Goal: Task Accomplishment & Management: Manage account settings

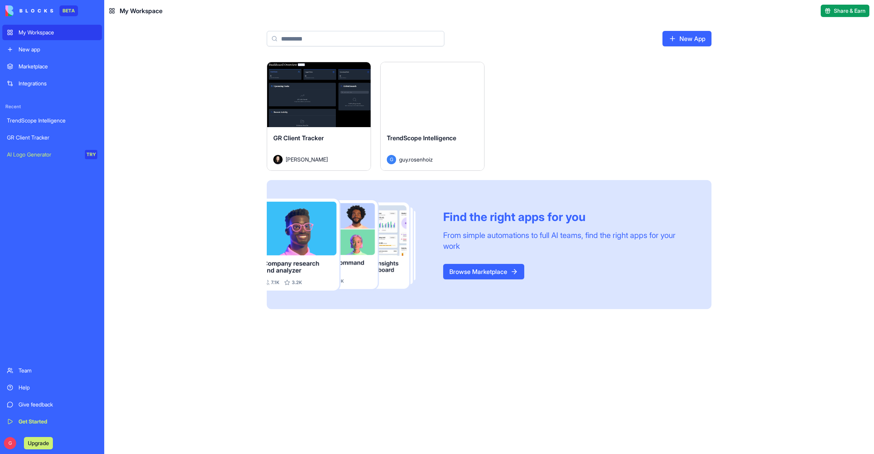
click at [61, 48] on div "New app" at bounding box center [58, 50] width 79 height 8
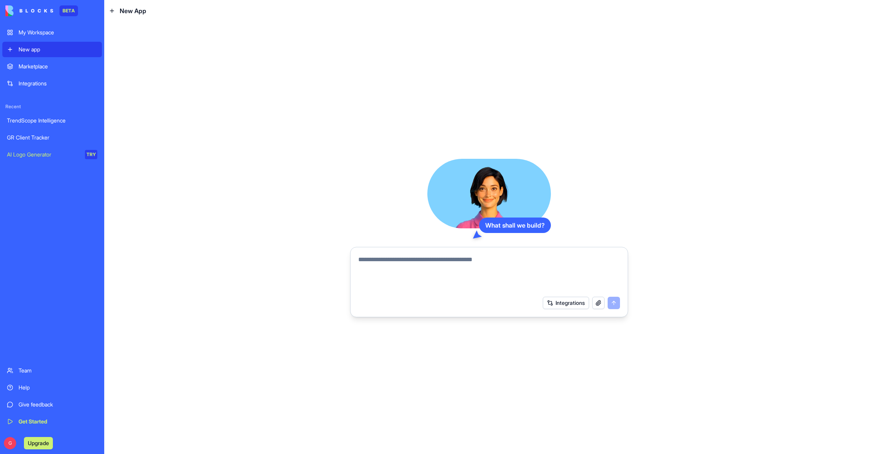
click at [52, 32] on div "My Workspace" at bounding box center [58, 33] width 79 height 8
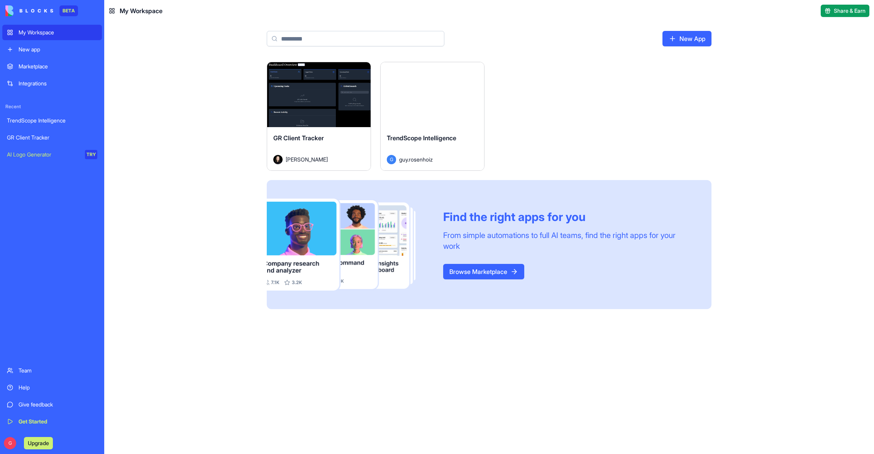
click at [66, 70] on div "Marketplace" at bounding box center [58, 67] width 79 height 8
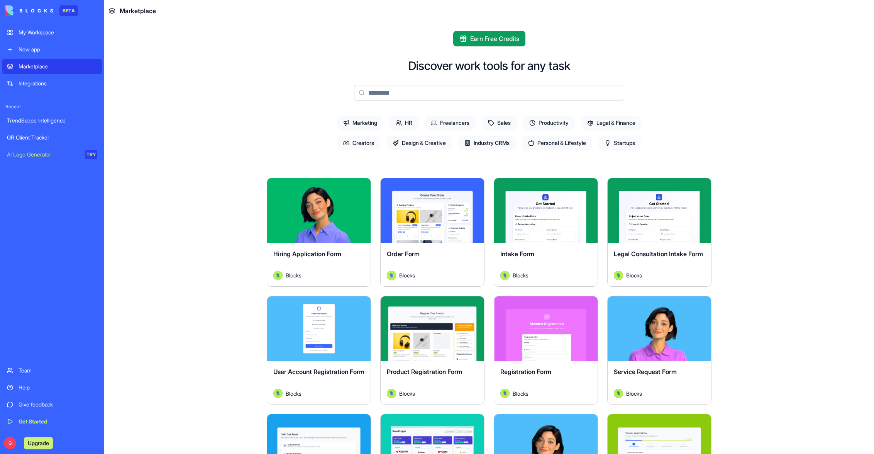
click at [68, 121] on div "TrendScope Intelligence" at bounding box center [52, 121] width 90 height 8
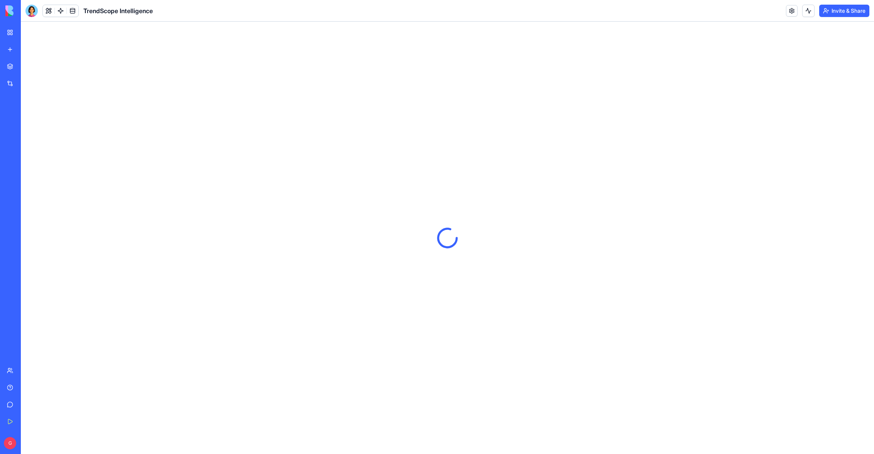
click at [29, 35] on div "My Workspace" at bounding box center [24, 33] width 10 height 8
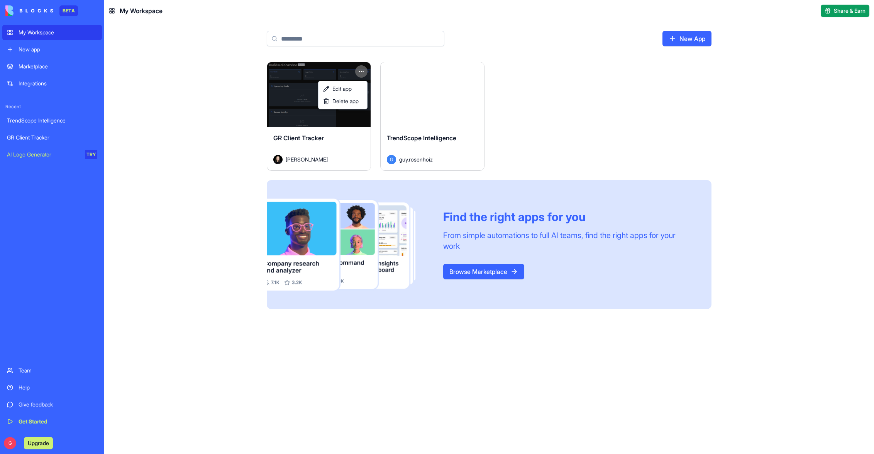
click at [363, 70] on html "BETA My Workspace New app Marketplace Integrations Recent TrendScope Intelligen…" at bounding box center [437, 227] width 874 height 454
click at [350, 101] on span "Delete app" at bounding box center [345, 101] width 26 height 8
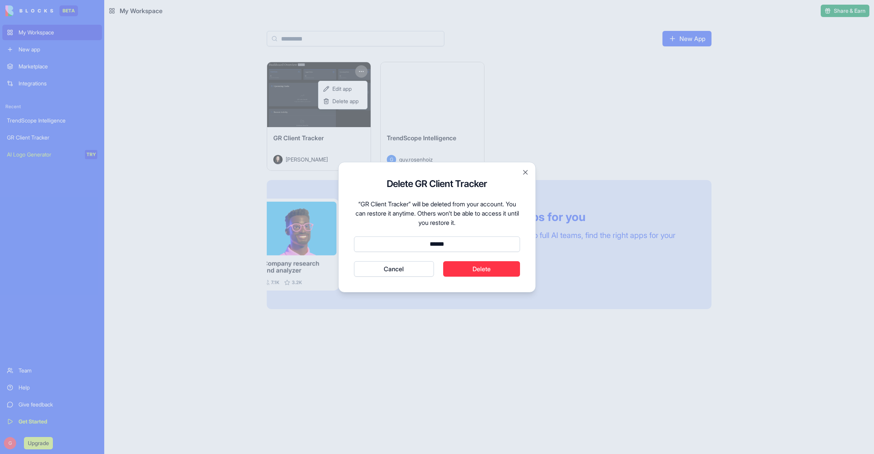
type input "******"
drag, startPoint x: 499, startPoint y: 272, endPoint x: 490, endPoint y: 265, distance: 11.5
click at [499, 272] on button "Delete" at bounding box center [481, 268] width 77 height 15
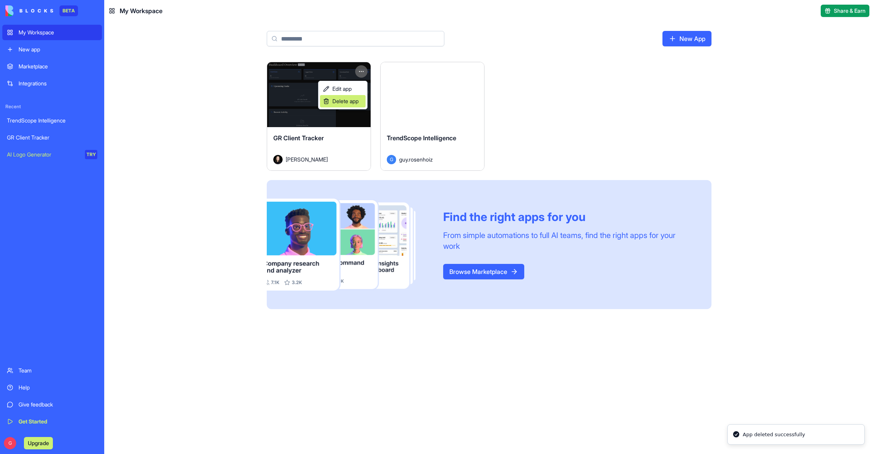
click at [349, 103] on span "Delete app" at bounding box center [345, 101] width 26 height 8
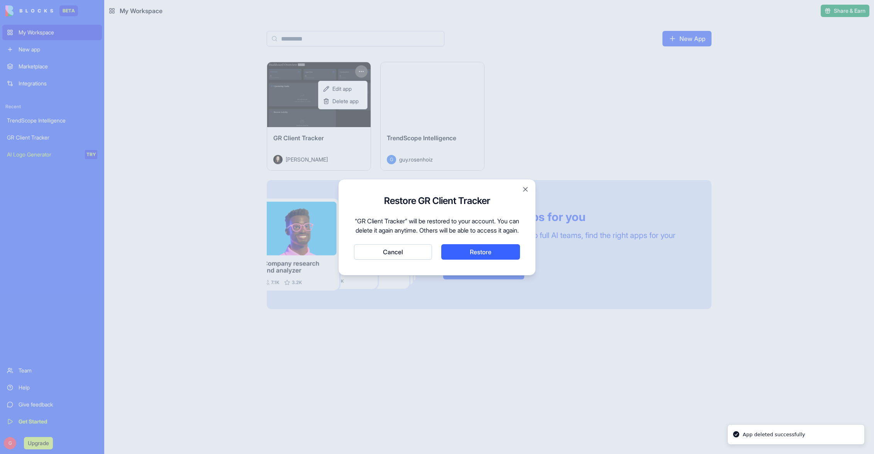
click at [404, 256] on button "Cancel" at bounding box center [393, 251] width 78 height 15
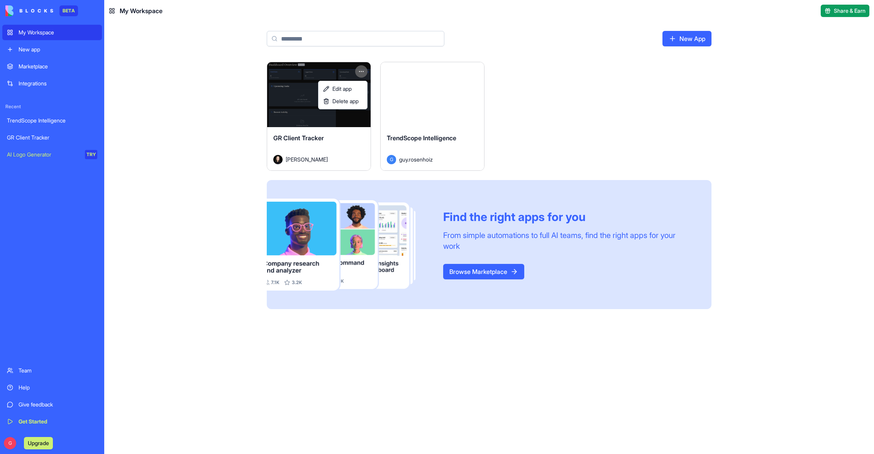
click at [514, 91] on html "BETA My Workspace New app Marketplace Integrations Recent TrendScope Intelligen…" at bounding box center [437, 227] width 874 height 454
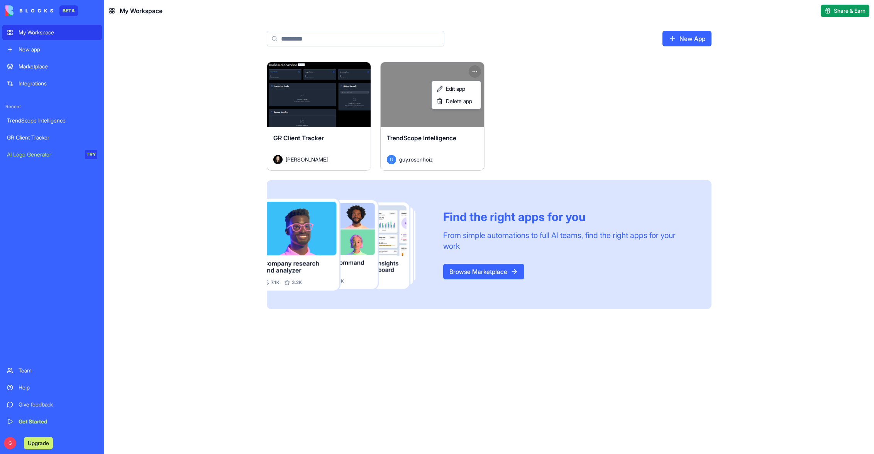
click at [477, 71] on html "BETA My Workspace New app Marketplace Integrations Recent TrendScope Intelligen…" at bounding box center [437, 227] width 874 height 454
click at [462, 103] on span "Delete app" at bounding box center [459, 101] width 26 height 8
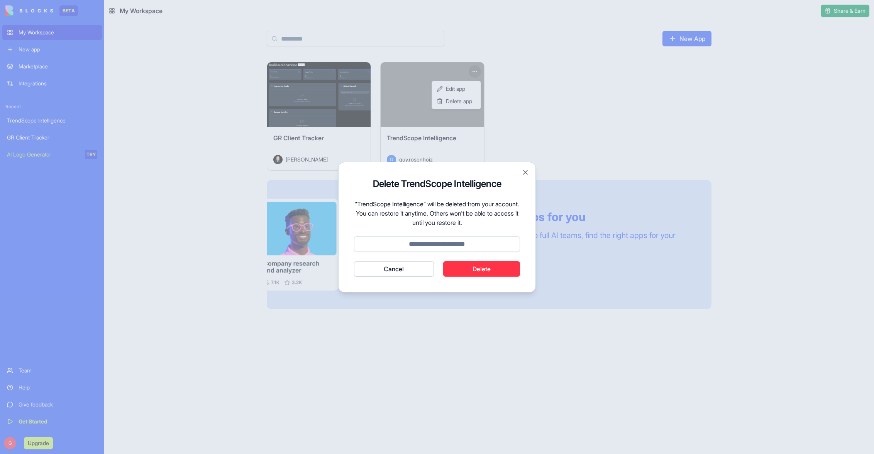
click at [447, 243] on input at bounding box center [437, 243] width 166 height 15
type input "******"
click at [490, 268] on button "Delete" at bounding box center [481, 268] width 77 height 15
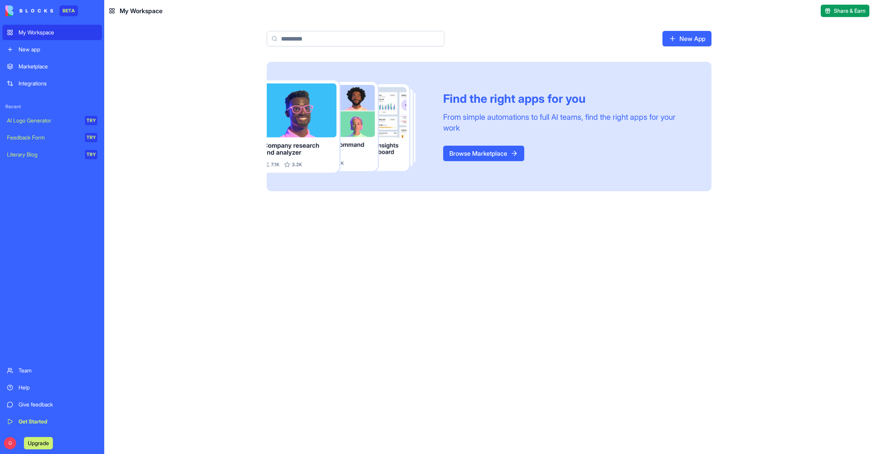
click at [689, 41] on link "New App" at bounding box center [687, 38] width 49 height 15
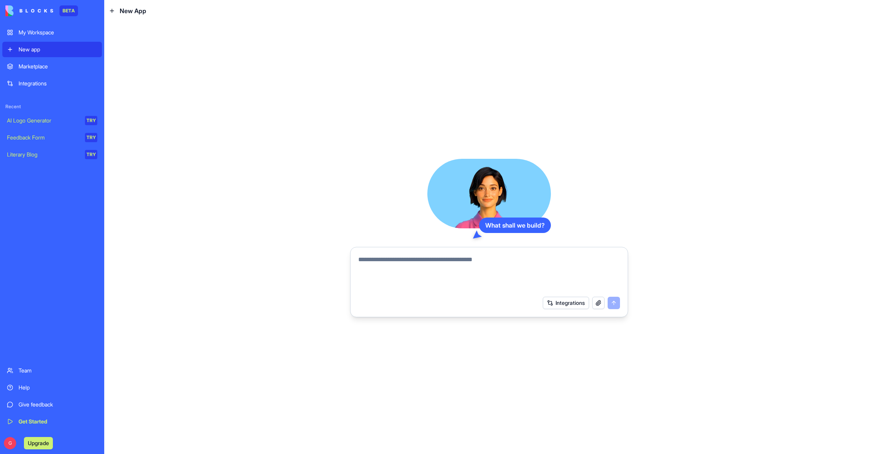
click at [380, 263] on textarea at bounding box center [489, 273] width 262 height 37
click at [433, 260] on textarea "**********" at bounding box center [489, 273] width 262 height 37
click at [475, 261] on textarea "**********" at bounding box center [489, 273] width 262 height 37
type textarea "**********"
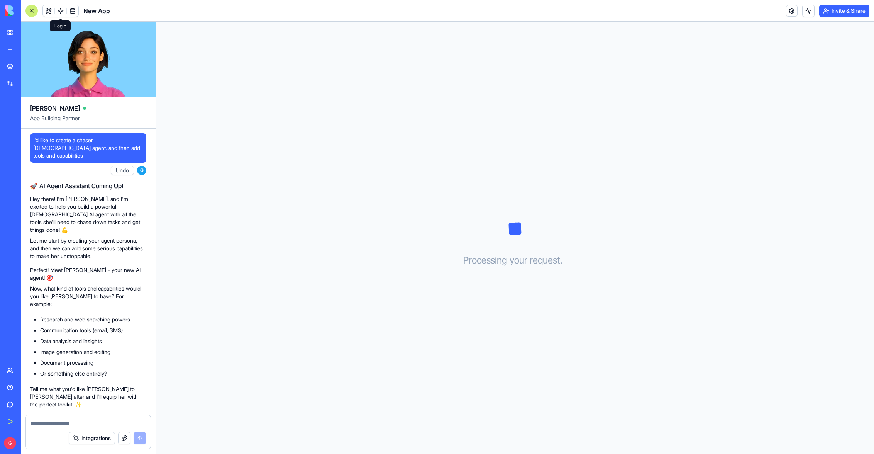
click at [62, 10] on span at bounding box center [61, 11] width 22 height 22
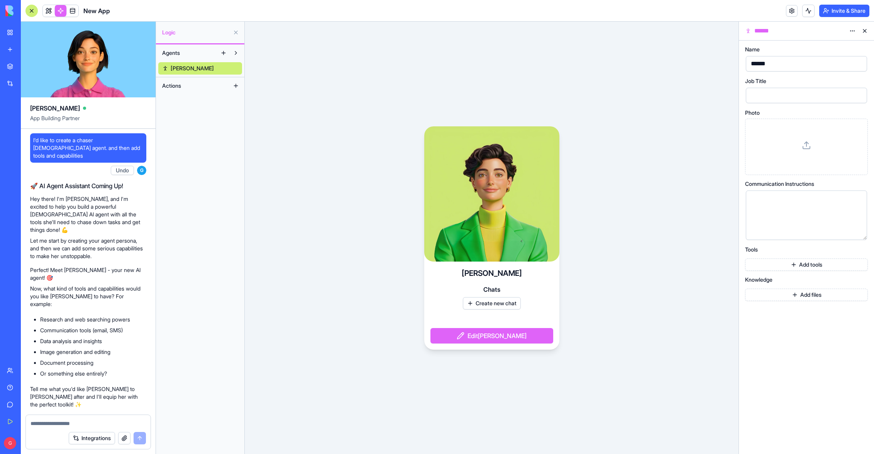
click at [817, 266] on button "Add tools" at bounding box center [806, 264] width 123 height 12
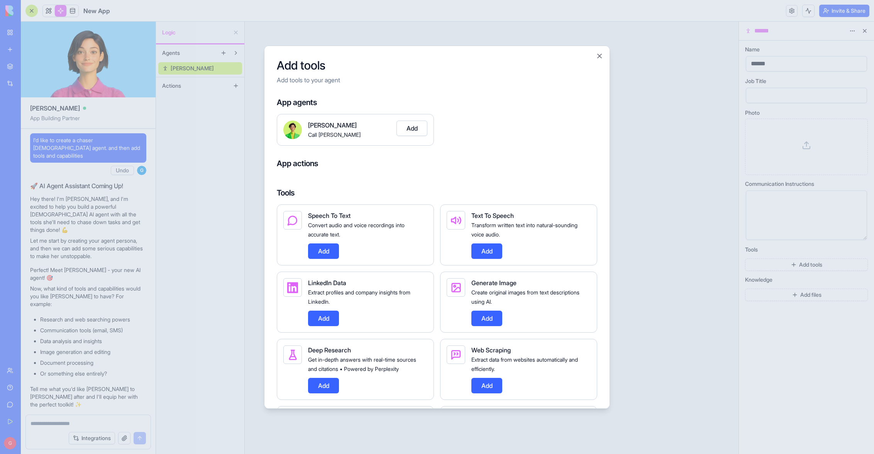
click at [495, 252] on button "Add" at bounding box center [487, 250] width 31 height 15
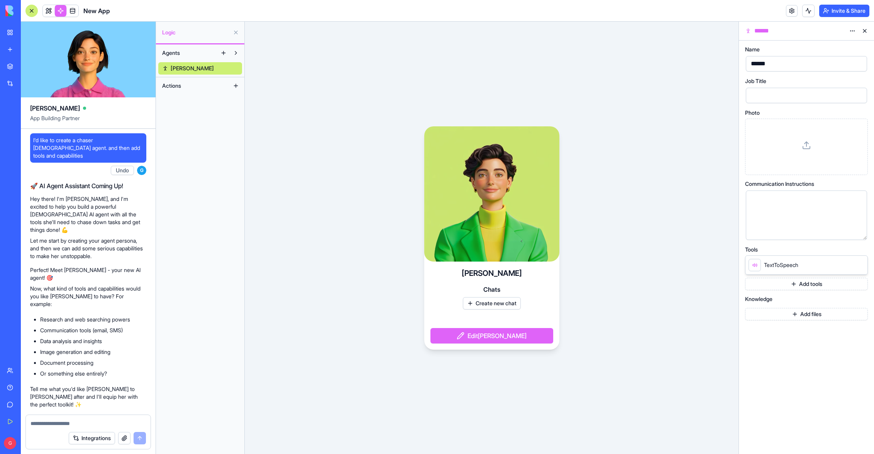
click at [812, 285] on button "Add tools" at bounding box center [806, 284] width 123 height 12
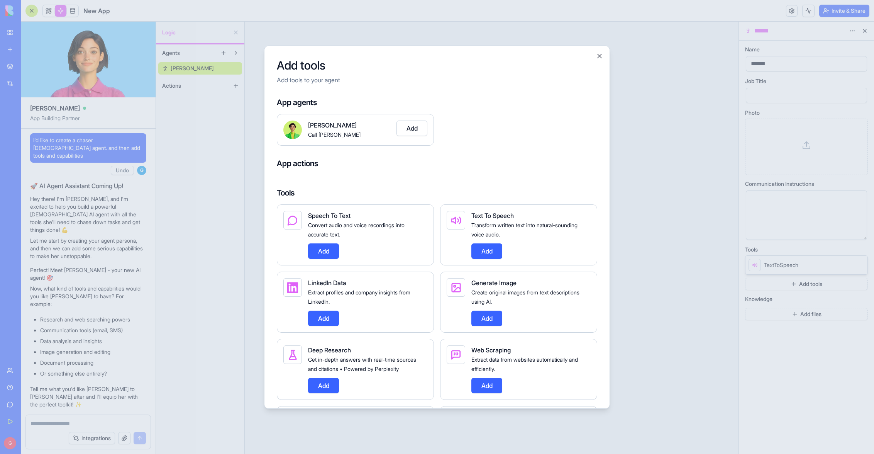
click at [327, 251] on button "Add" at bounding box center [323, 250] width 31 height 15
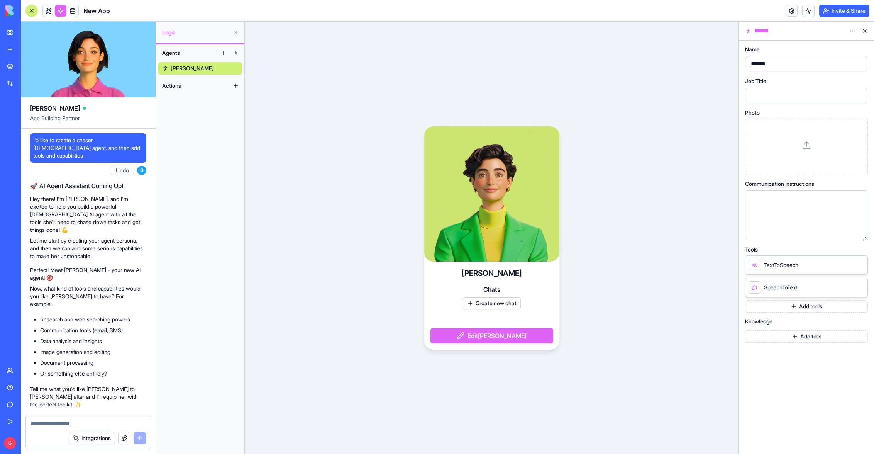
click at [806, 304] on button "Add tools" at bounding box center [806, 306] width 123 height 12
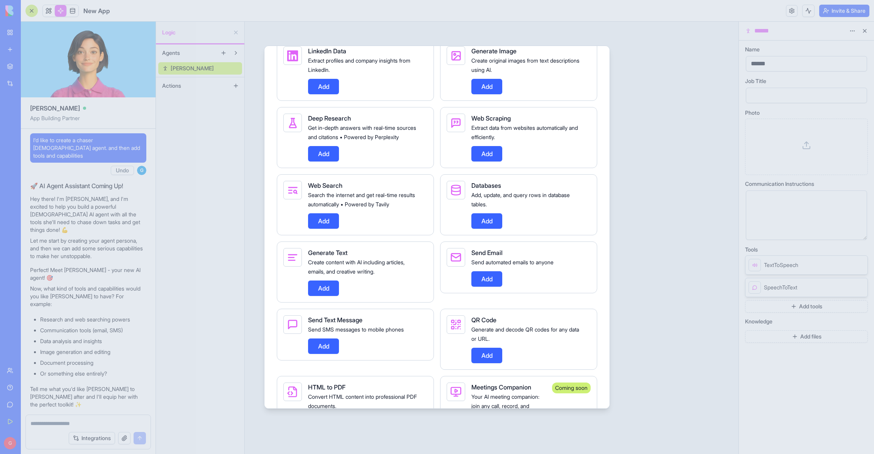
scroll to position [278, 0]
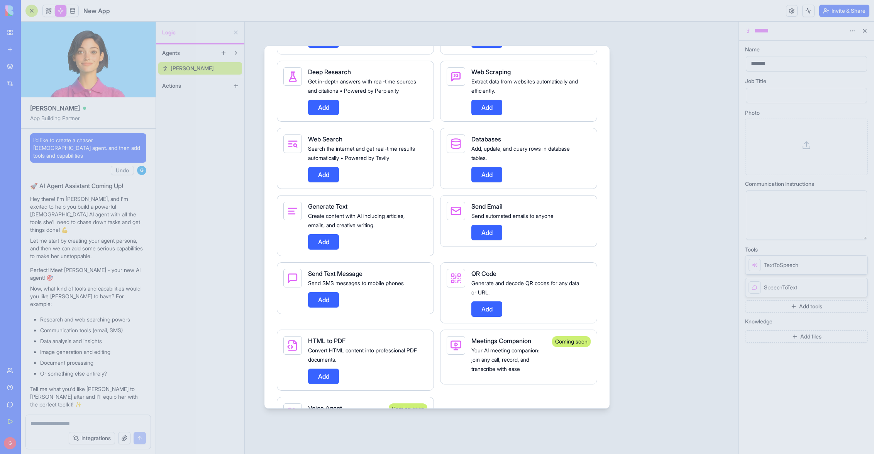
click at [328, 249] on button "Add" at bounding box center [323, 241] width 31 height 15
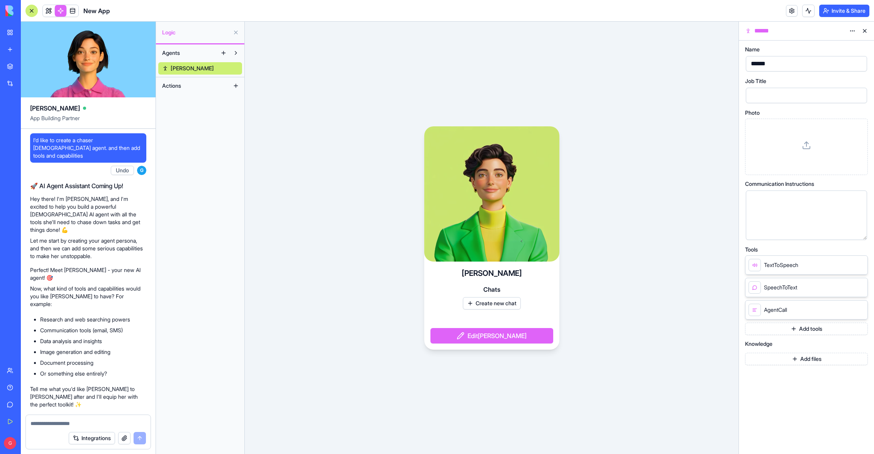
click at [809, 332] on button "Add tools" at bounding box center [806, 328] width 123 height 12
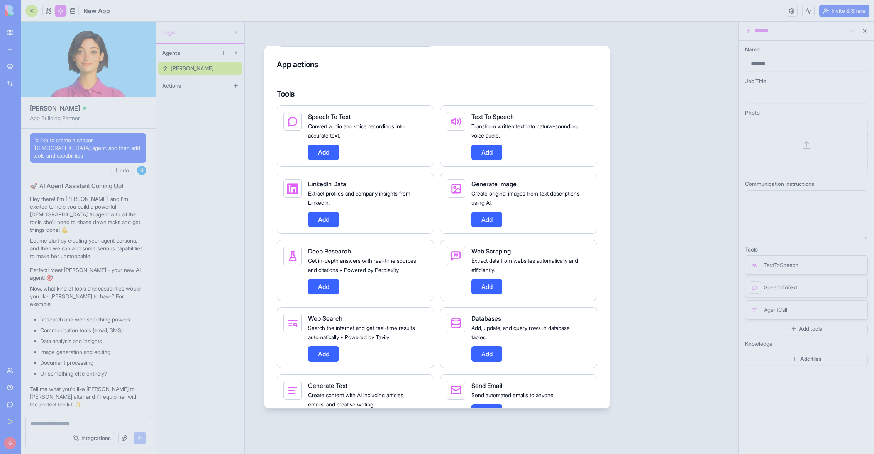
scroll to position [139, 0]
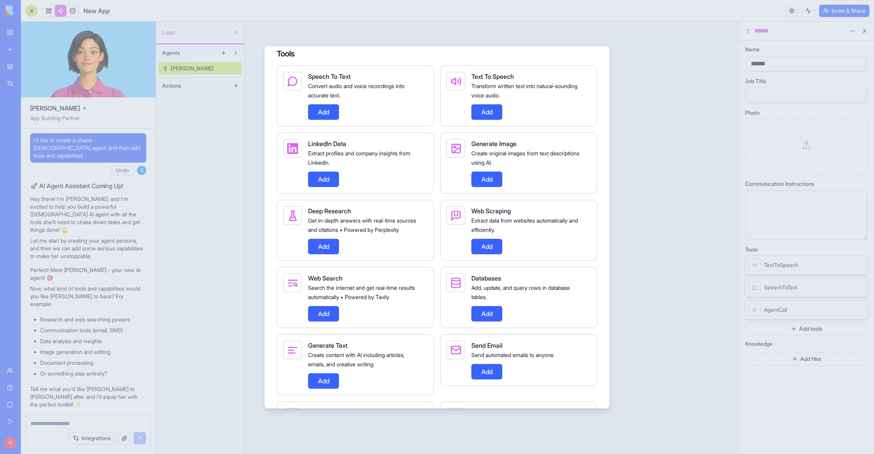
click at [327, 254] on button "Add" at bounding box center [323, 246] width 31 height 15
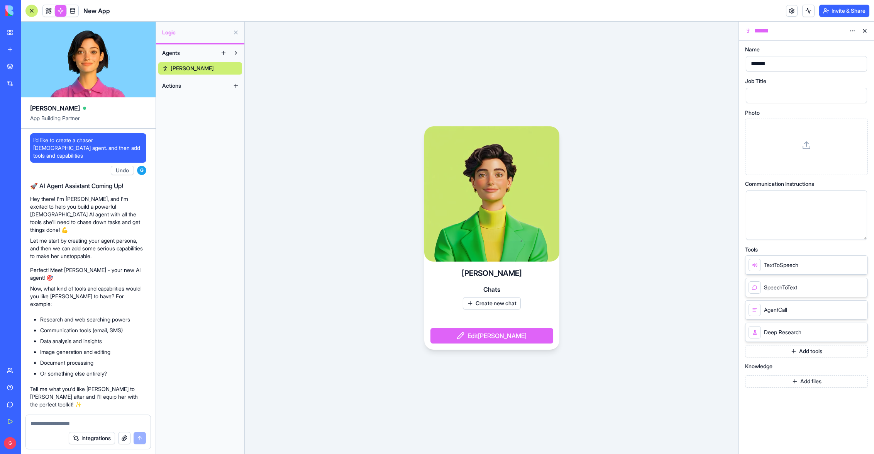
click at [798, 353] on button "Add tools" at bounding box center [806, 351] width 123 height 12
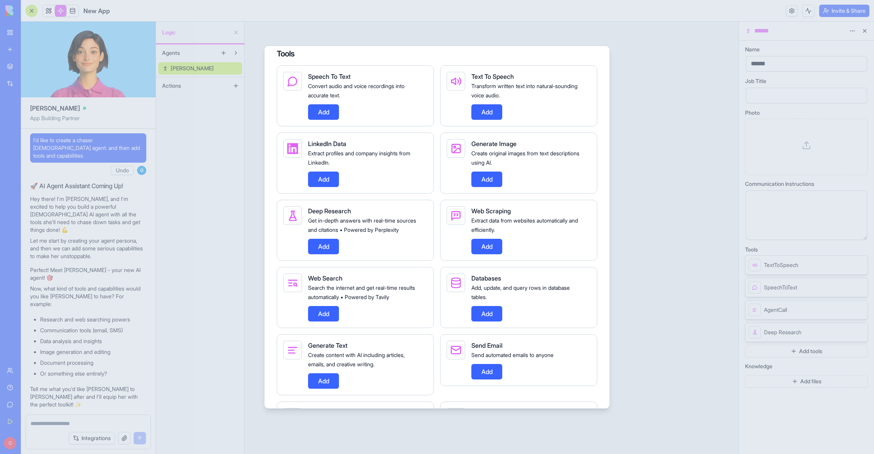
scroll to position [185, 0]
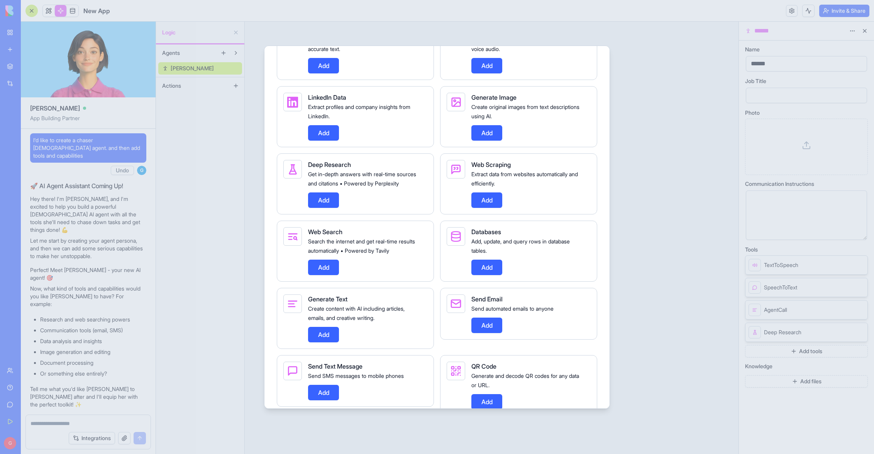
click at [490, 201] on button "Add" at bounding box center [487, 199] width 31 height 15
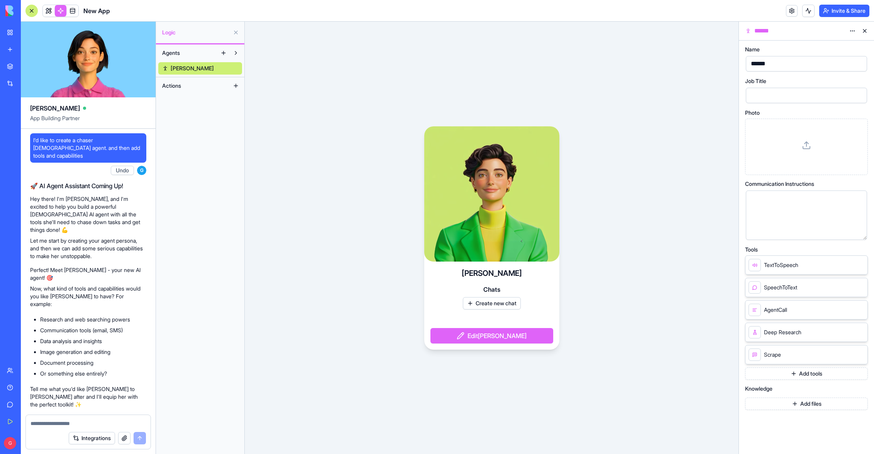
click at [795, 373] on button "Add tools" at bounding box center [806, 373] width 123 height 12
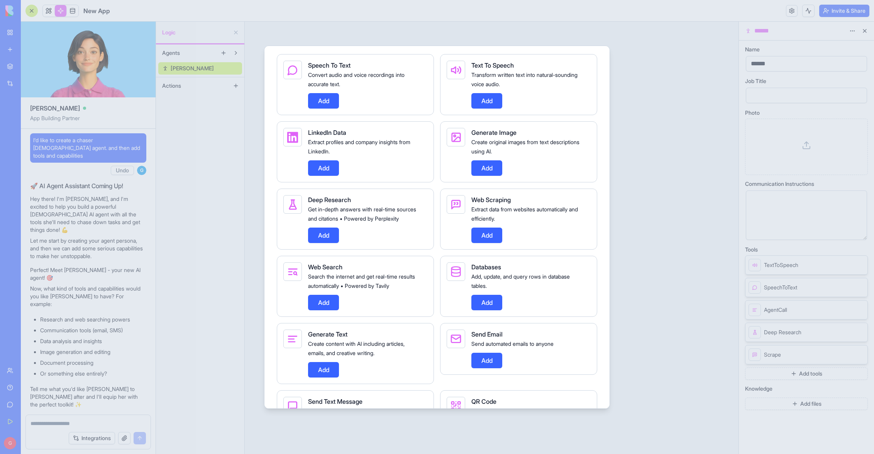
scroll to position [185, 0]
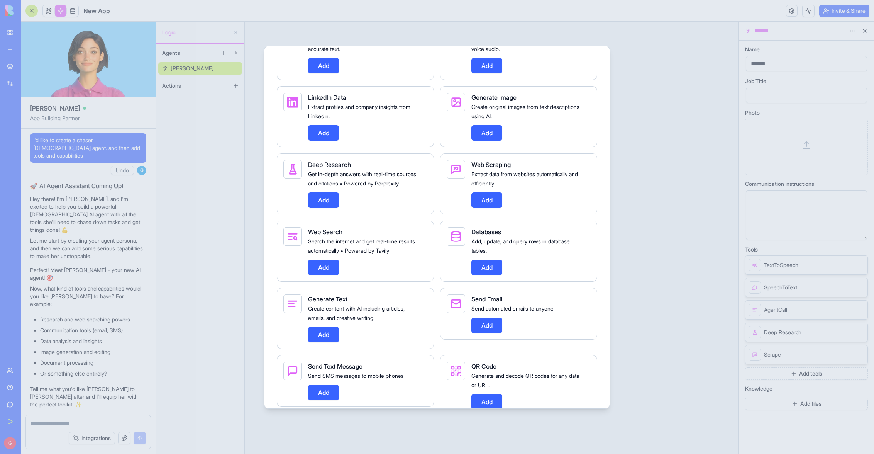
click at [328, 275] on button "Add" at bounding box center [323, 267] width 31 height 15
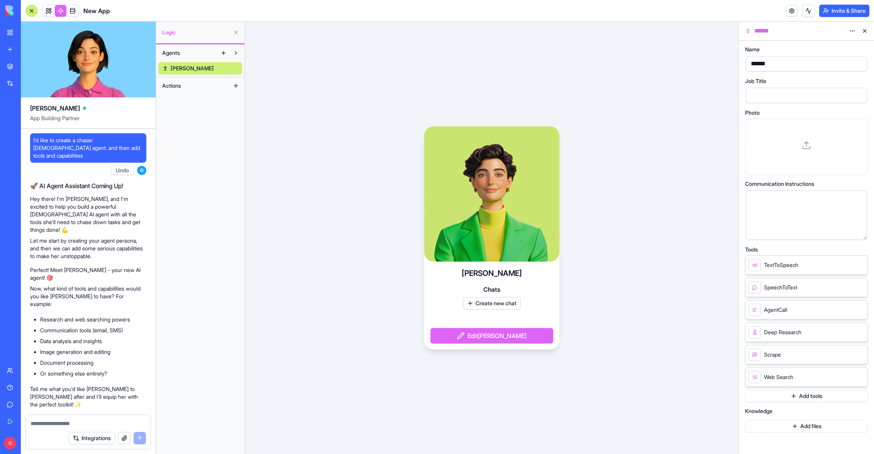
click at [800, 398] on button "Add tools" at bounding box center [806, 396] width 123 height 12
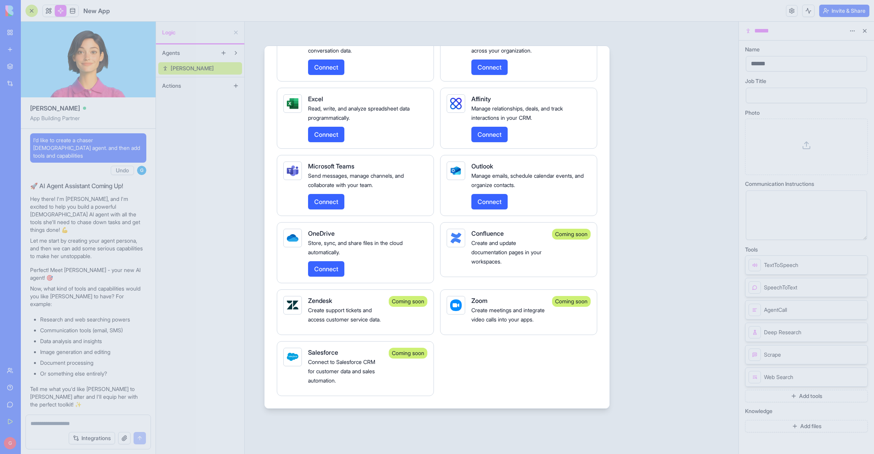
scroll to position [1362, 0]
click at [494, 194] on button "Connect" at bounding box center [490, 201] width 36 height 15
click at [496, 194] on button "Select..." at bounding box center [489, 201] width 35 height 15
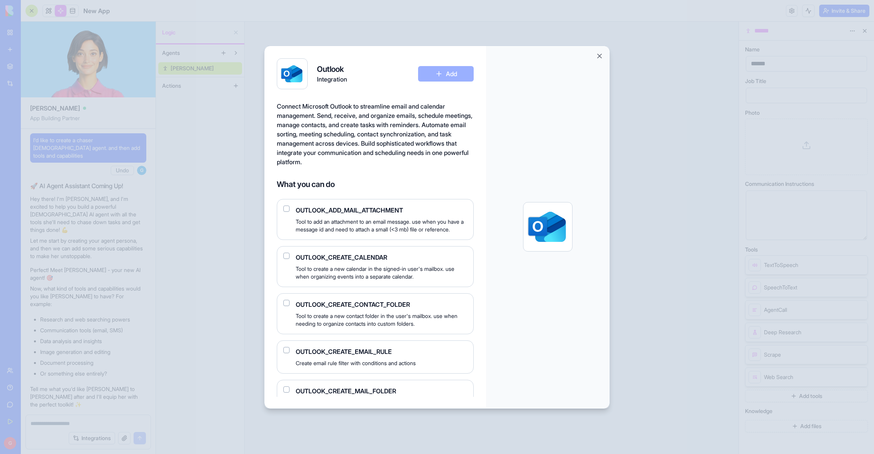
click at [291, 209] on div "OUTLOOK_ADD_MAIL_ATTACHMENT Tool to add an attachment to an email message. use …" at bounding box center [375, 219] width 197 height 41
click at [288, 209] on button "button" at bounding box center [286, 208] width 6 height 6
click at [285, 259] on button "button" at bounding box center [286, 256] width 6 height 6
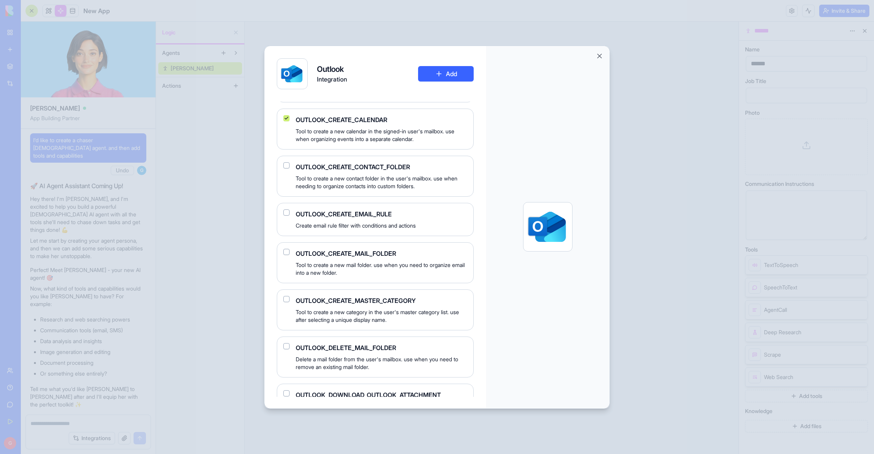
scroll to position [139, 0]
click at [286, 214] on button "button" at bounding box center [286, 211] width 6 height 6
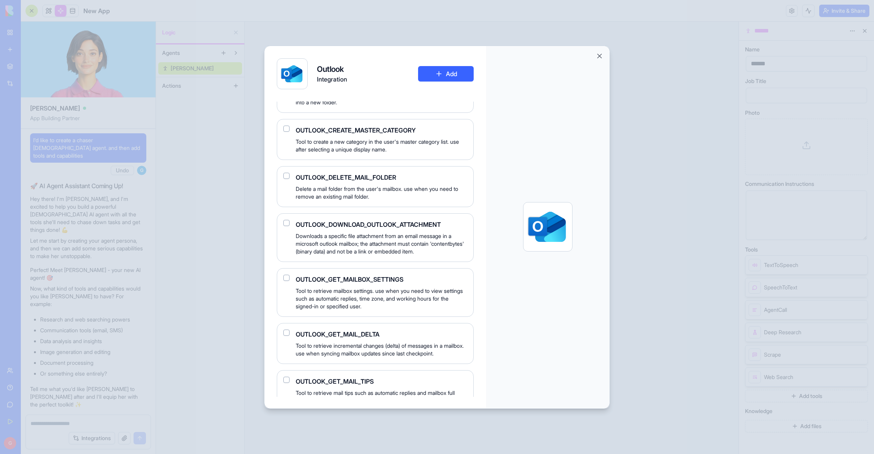
scroll to position [324, 0]
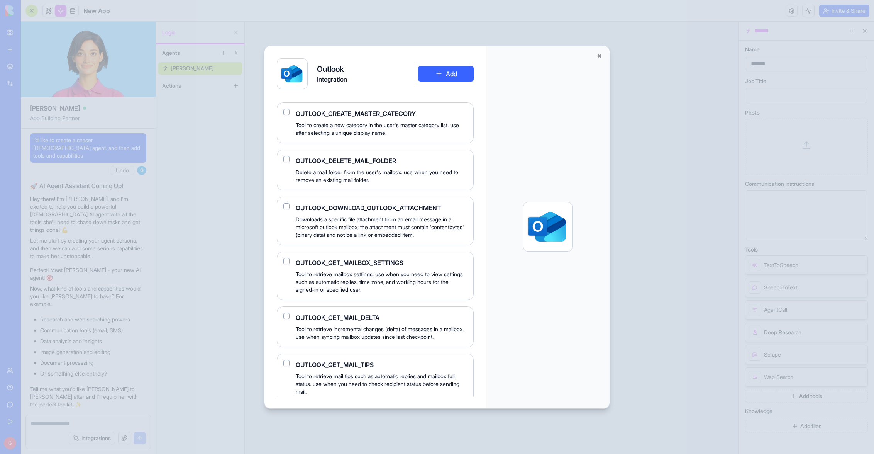
click at [286, 209] on button "button" at bounding box center [286, 206] width 6 height 6
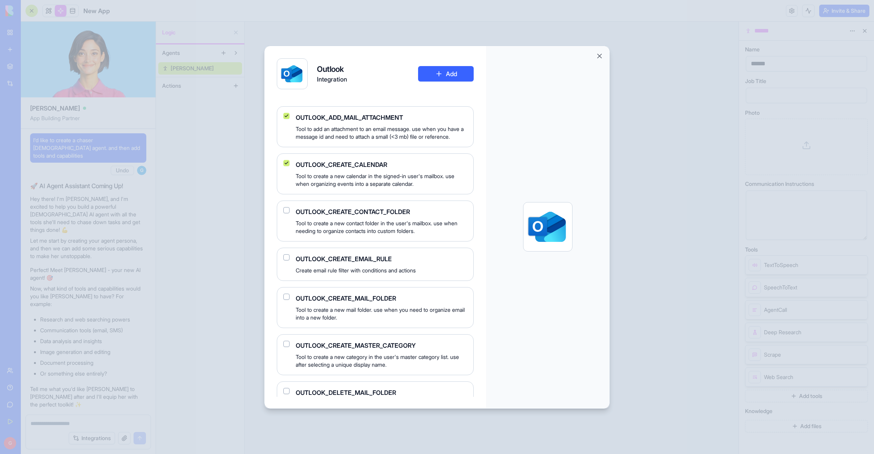
scroll to position [0, 0]
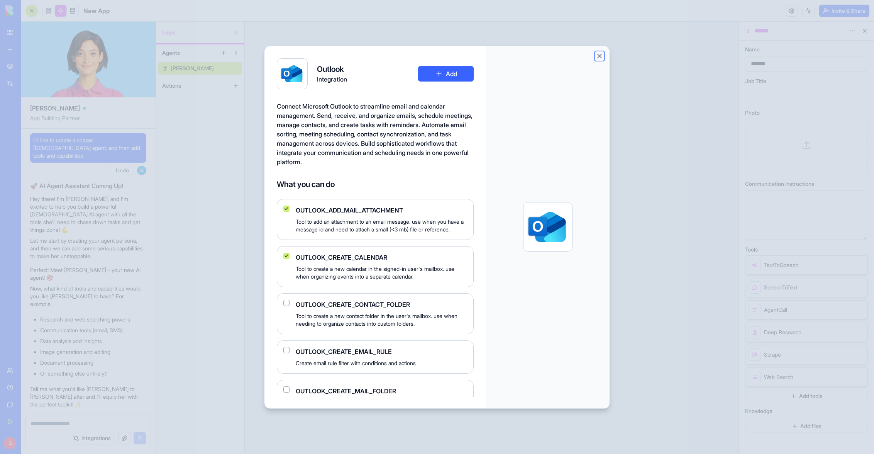
click at [600, 55] on button "Close" at bounding box center [600, 56] width 8 height 8
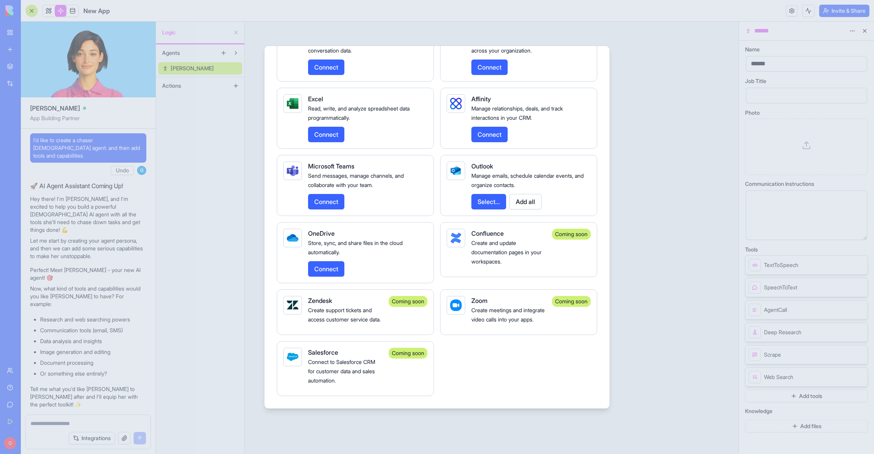
click at [529, 194] on button "Add all" at bounding box center [525, 201] width 32 height 15
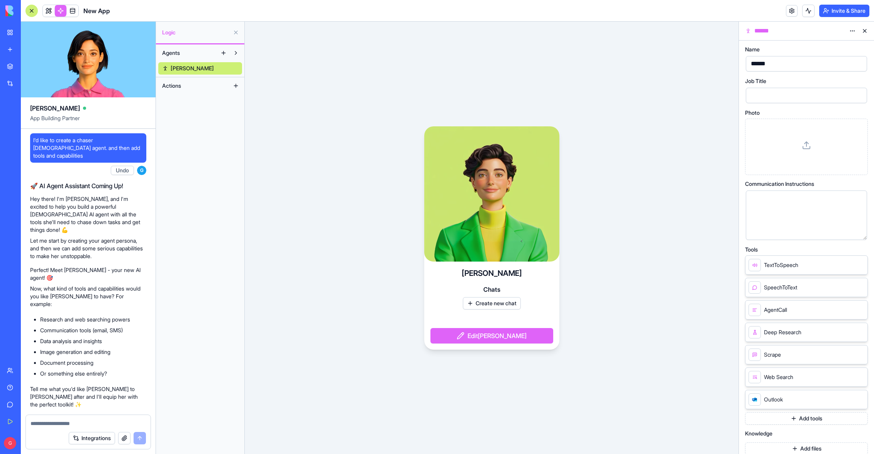
click at [802, 420] on button "Add tools" at bounding box center [806, 418] width 123 height 12
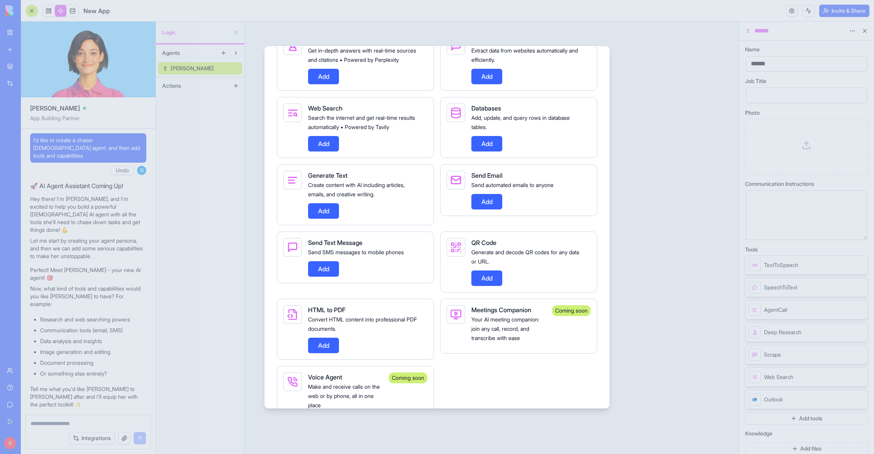
scroll to position [296, 0]
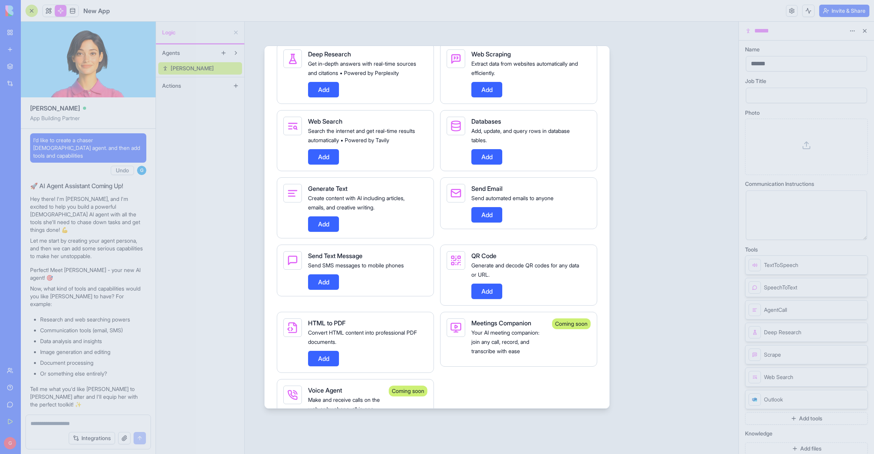
click at [491, 222] on button "Add" at bounding box center [487, 214] width 31 height 15
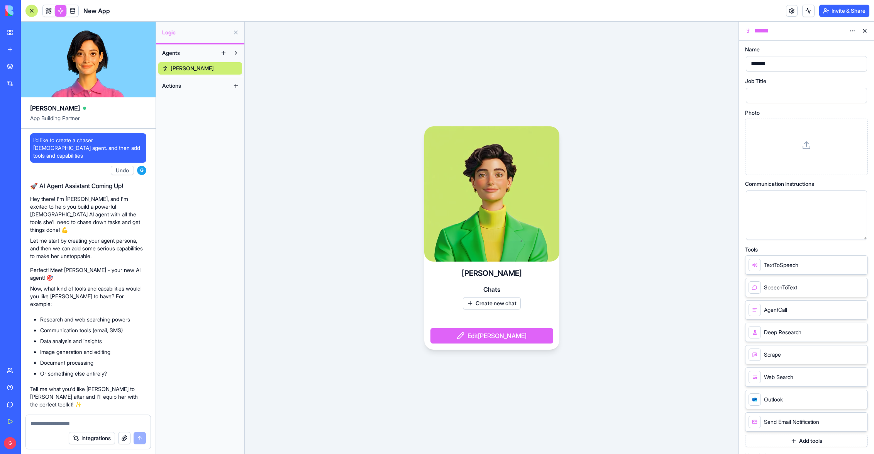
click at [807, 441] on button "Add tools" at bounding box center [806, 440] width 123 height 12
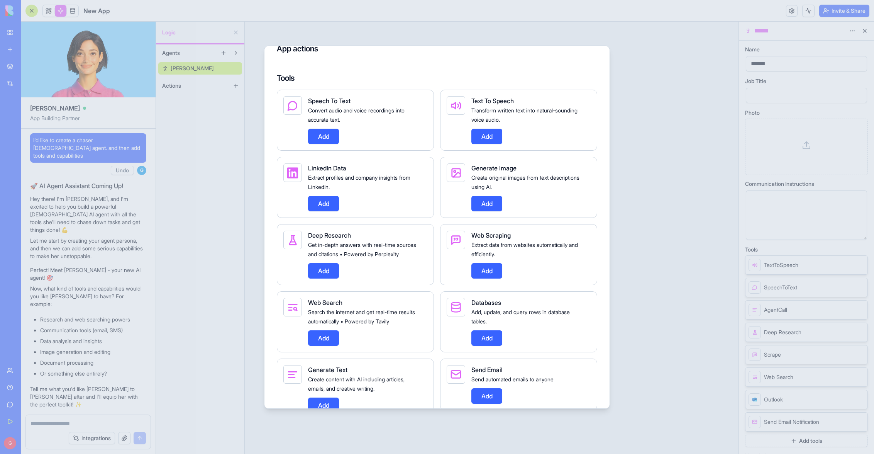
scroll to position [139, 0]
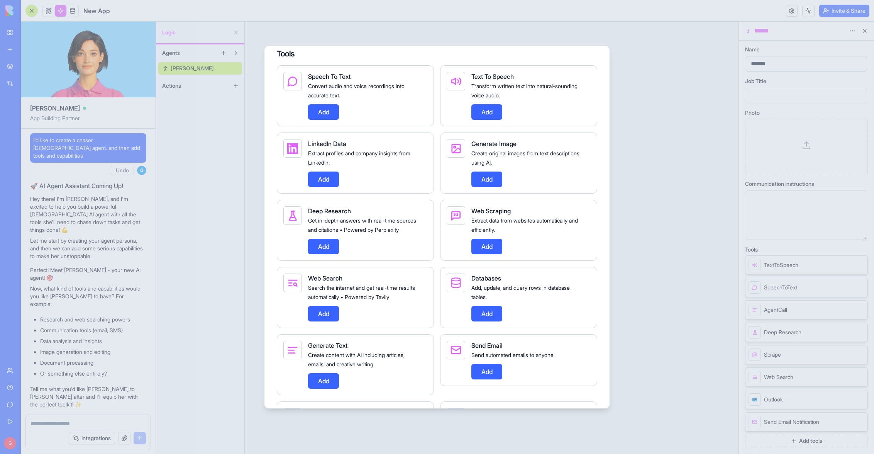
click at [490, 181] on button "Add" at bounding box center [487, 178] width 31 height 15
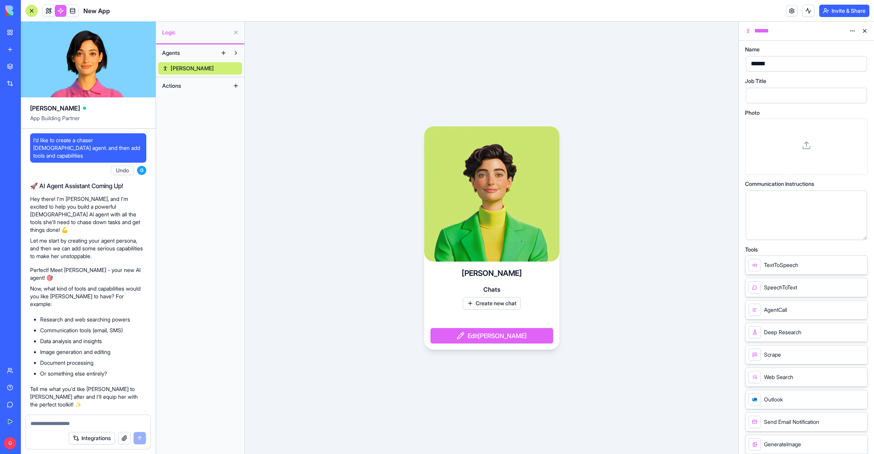
scroll to position [52, 0]
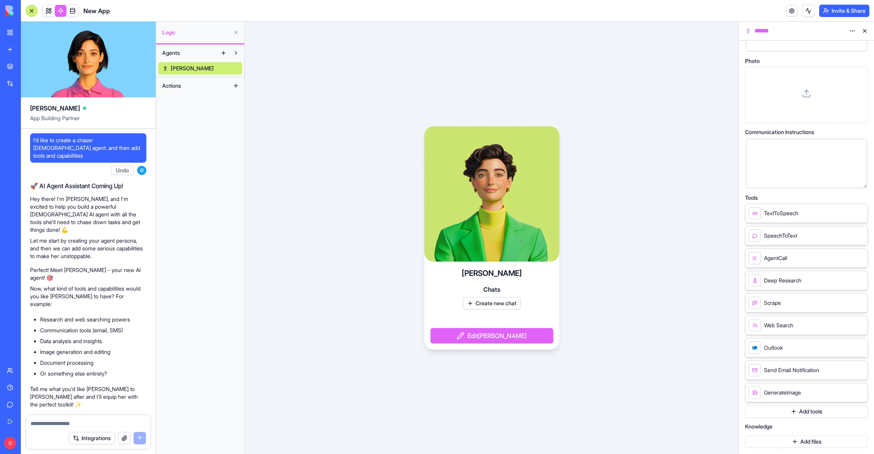
click at [806, 409] on button "Add tools" at bounding box center [806, 411] width 123 height 12
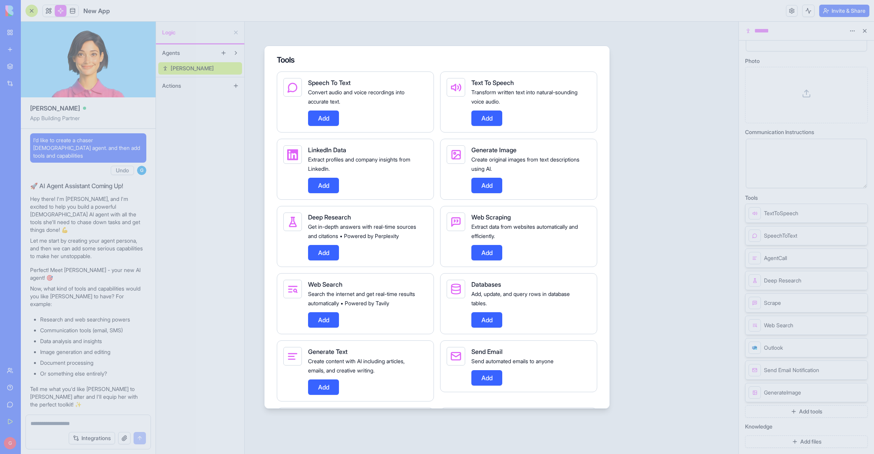
scroll to position [139, 0]
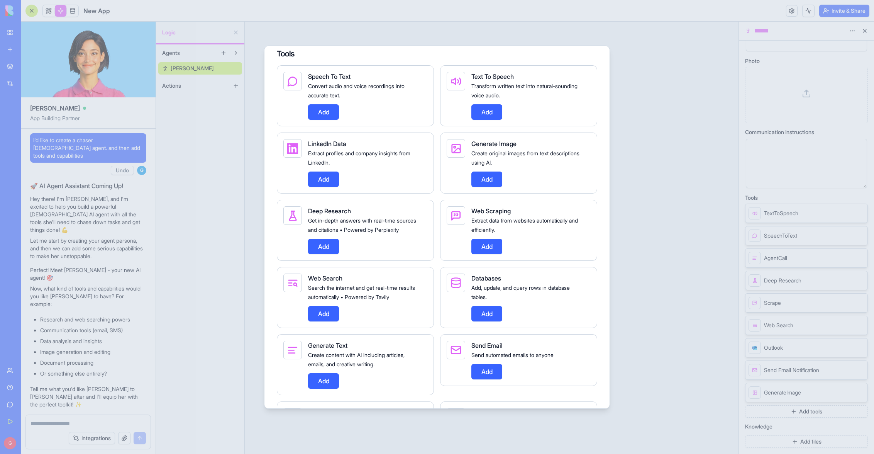
click at [324, 180] on button "Add" at bounding box center [323, 178] width 31 height 15
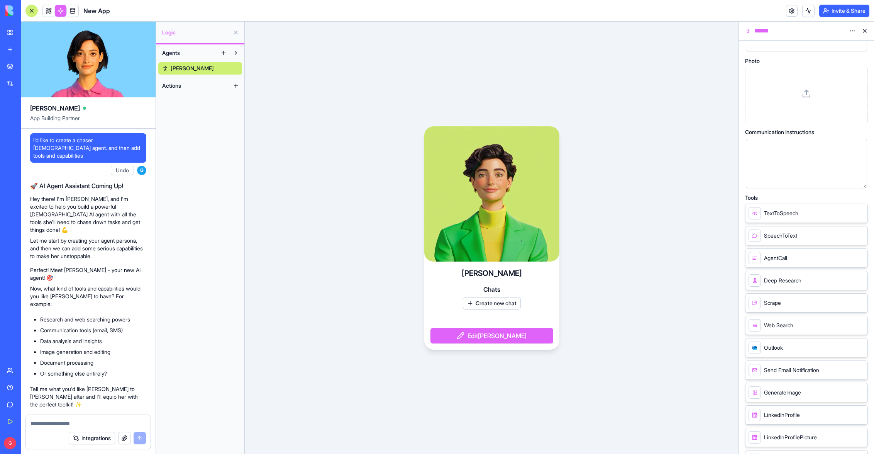
scroll to position [141, 0]
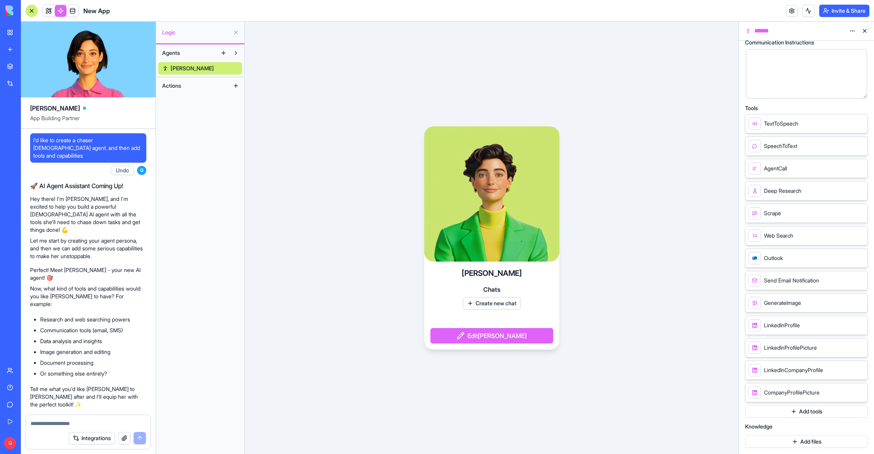
click at [815, 409] on button "Add tools" at bounding box center [806, 411] width 123 height 12
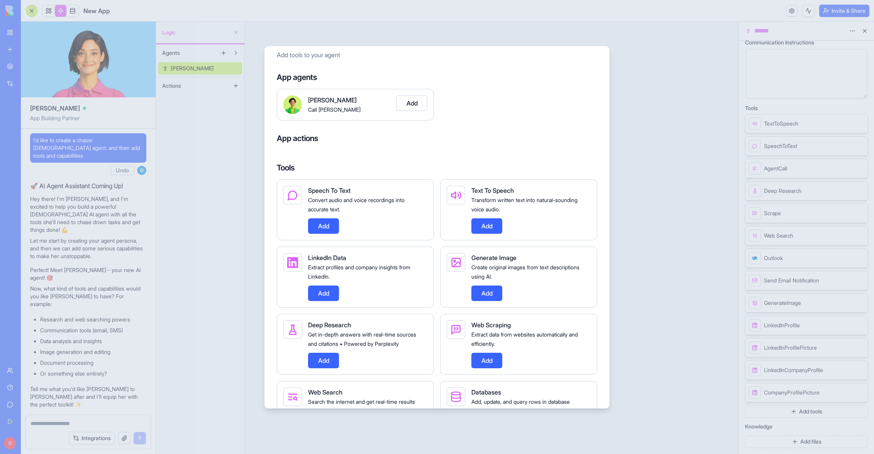
scroll to position [0, 0]
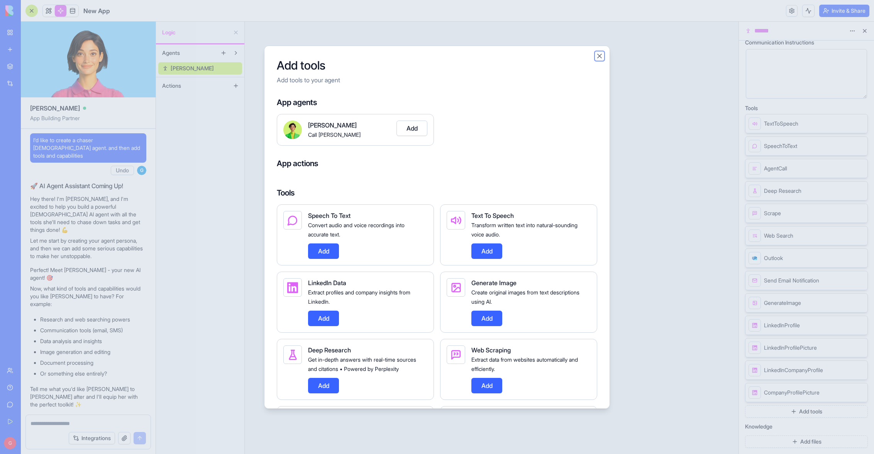
click at [600, 57] on button "Close" at bounding box center [600, 56] width 8 height 8
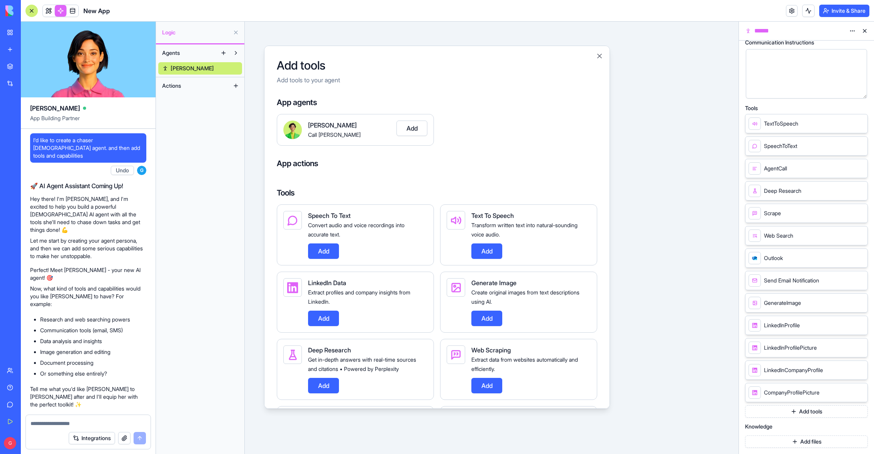
scroll to position [141, 0]
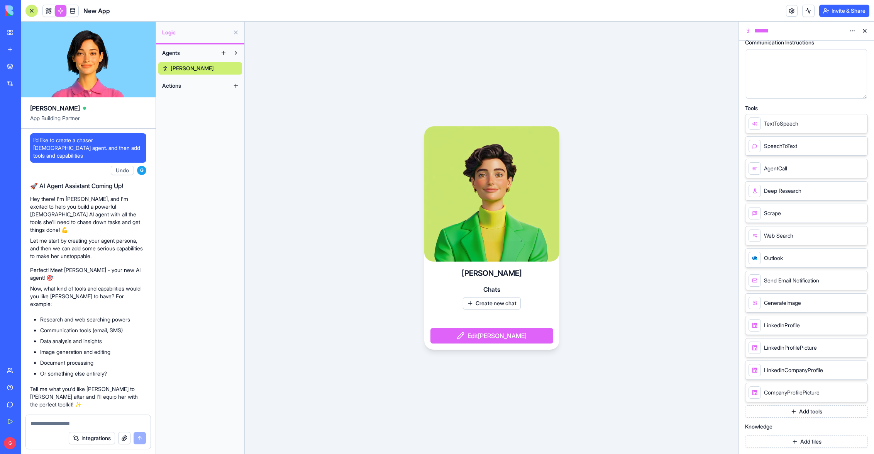
click at [508, 341] on button "Edit Morgan" at bounding box center [492, 335] width 123 height 15
click at [497, 337] on button "Edit Morgan" at bounding box center [492, 335] width 123 height 15
click at [497, 336] on button "Edit Morgan" at bounding box center [492, 335] width 123 height 15
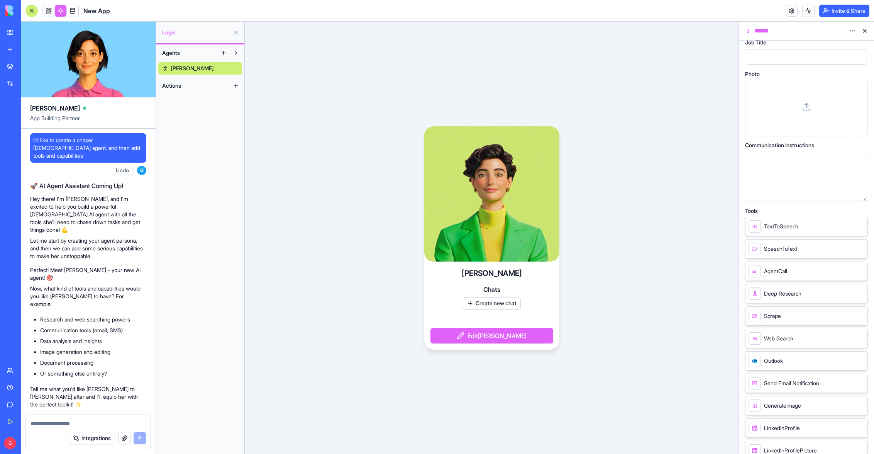
scroll to position [0, 0]
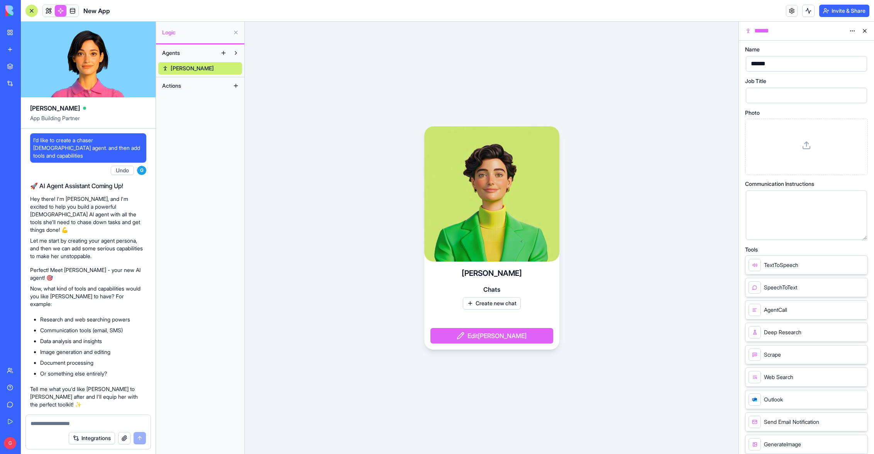
click at [779, 97] on div at bounding box center [800, 96] width 103 height 12
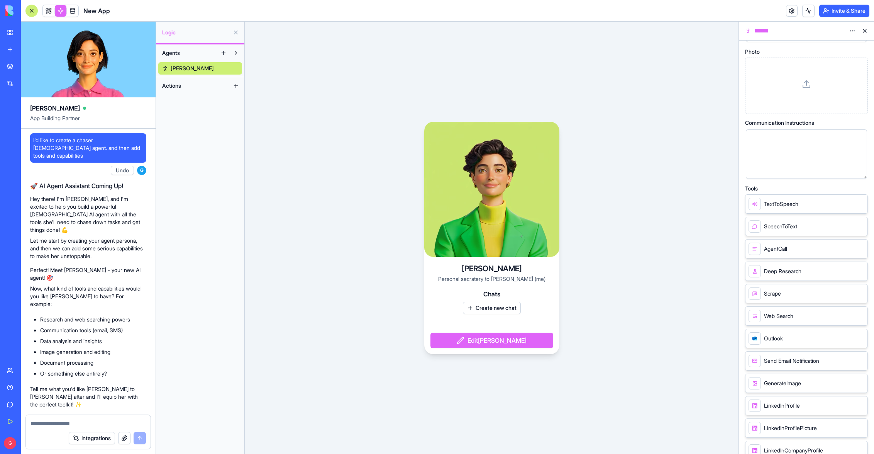
scroll to position [141, 0]
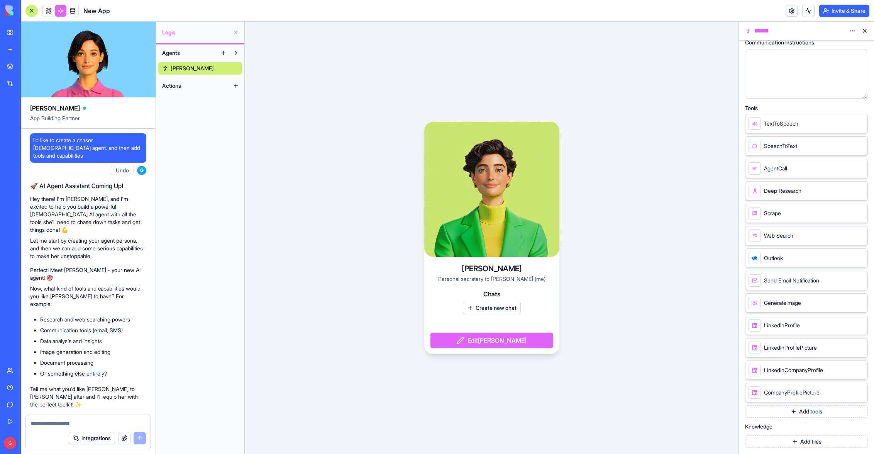
click at [811, 442] on button "Add files" at bounding box center [806, 441] width 123 height 12
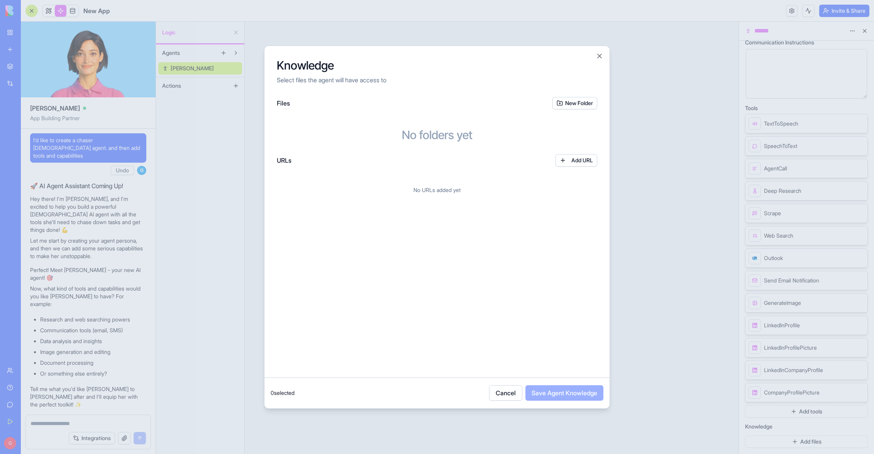
click at [582, 163] on button "Add URL" at bounding box center [577, 160] width 42 height 12
click at [293, 185] on div "**********" at bounding box center [311, 184] width 57 height 8
click at [294, 184] on div "**********" at bounding box center [311, 184] width 57 height 8
click at [351, 185] on div "**********" at bounding box center [404, 185] width 243 height 12
click at [296, 184] on div "**********" at bounding box center [311, 184] width 57 height 8
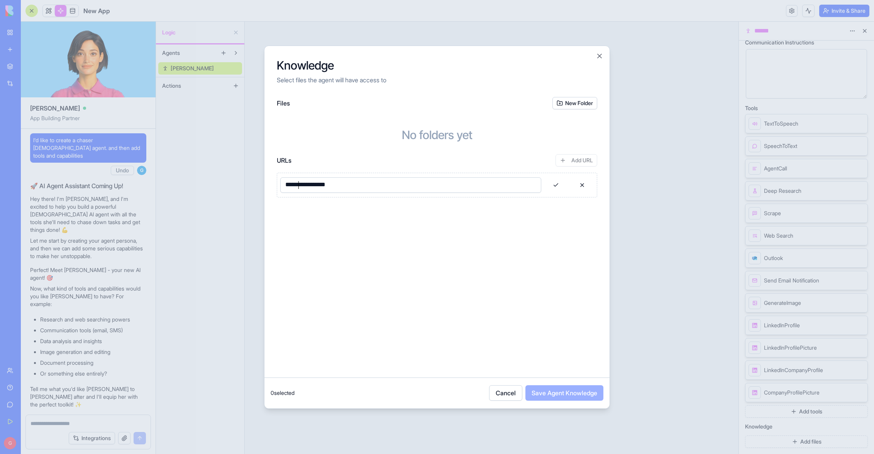
click at [557, 185] on button at bounding box center [555, 185] width 23 height 12
click at [578, 160] on button "Add URL" at bounding box center [577, 160] width 42 height 12
click at [556, 214] on button at bounding box center [555, 213] width 23 height 12
click at [562, 393] on button "Save Agent Knowledge" at bounding box center [565, 392] width 78 height 15
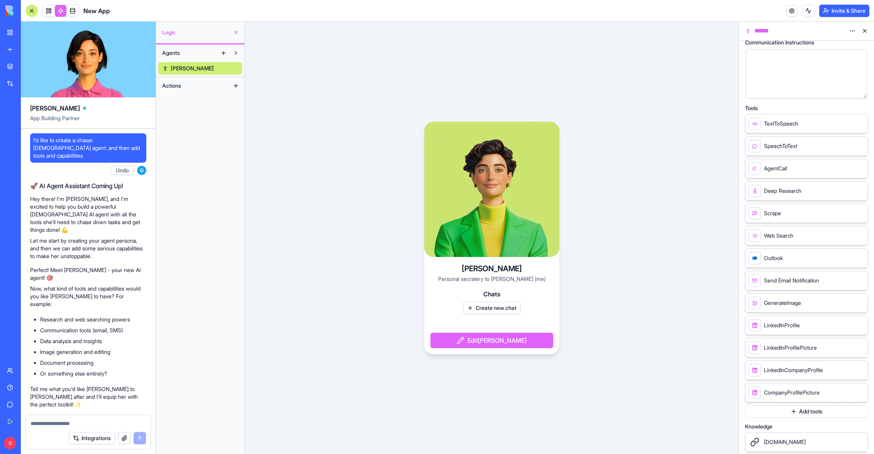
scroll to position [183, 0]
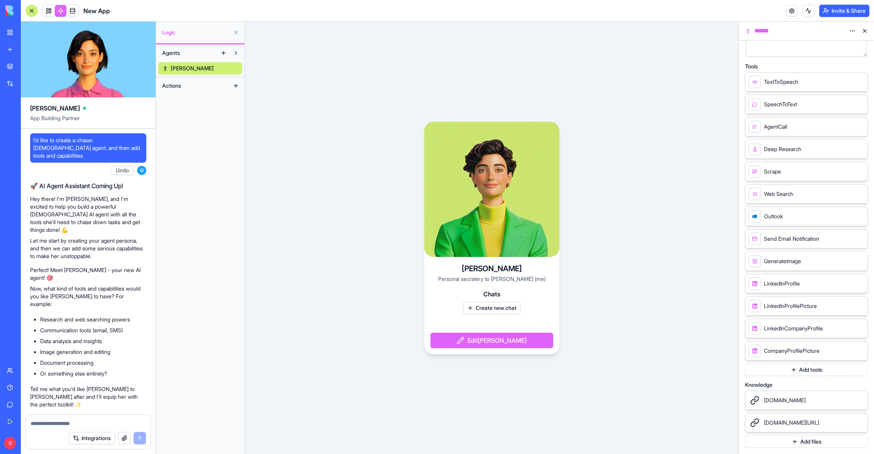
click at [850, 32] on html "BETA My Workspace New app Marketplace Integrations Recent New App AI Logo Gener…" at bounding box center [437, 227] width 874 height 454
click at [829, 32] on html "BETA My Workspace New app Marketplace Integrations Recent New App AI Logo Gener…" at bounding box center [437, 227] width 874 height 454
click at [869, 30] on button at bounding box center [865, 31] width 12 height 12
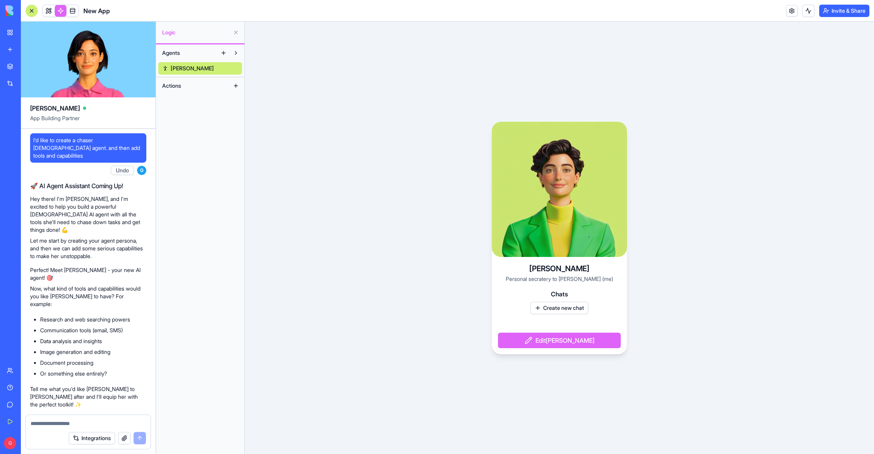
click at [647, 184] on div "Morgan Personal secratery to Guy Rosenhoiz (me) Chats Create new chat Edit Morg…" at bounding box center [559, 238] width 629 height 432
click at [211, 84] on button "Actions" at bounding box center [193, 86] width 71 height 12
click at [75, 12] on link at bounding box center [73, 11] width 12 height 12
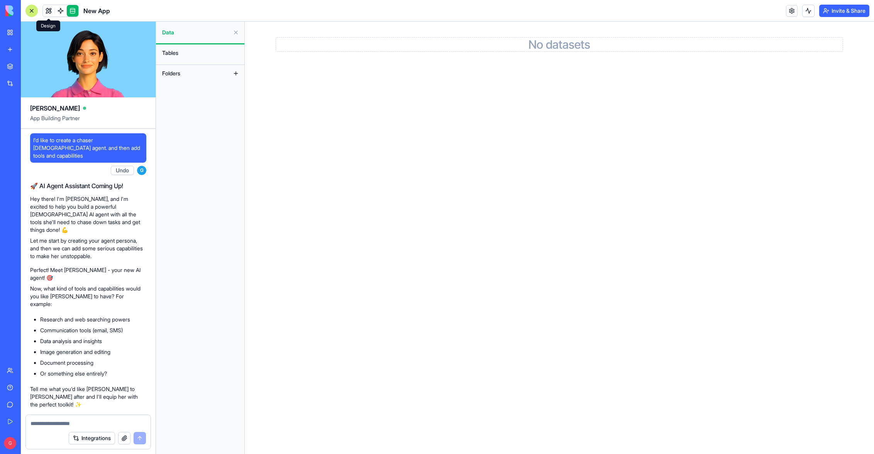
click at [49, 12] on link at bounding box center [49, 11] width 12 height 12
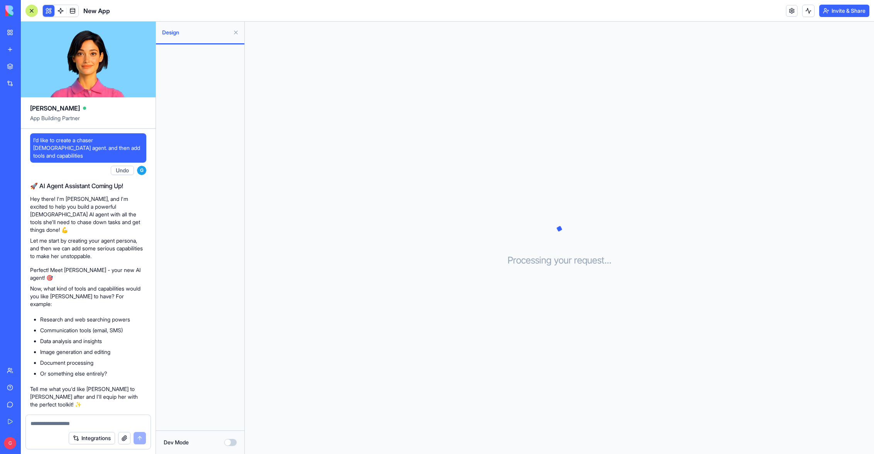
click at [292, 168] on div "Processing your request . . ." at bounding box center [559, 238] width 629 height 432
click at [94, 9] on span "New App" at bounding box center [96, 10] width 27 height 9
click at [107, 10] on span "New App" at bounding box center [96, 10] width 27 height 9
click at [789, 10] on link at bounding box center [792, 11] width 12 height 12
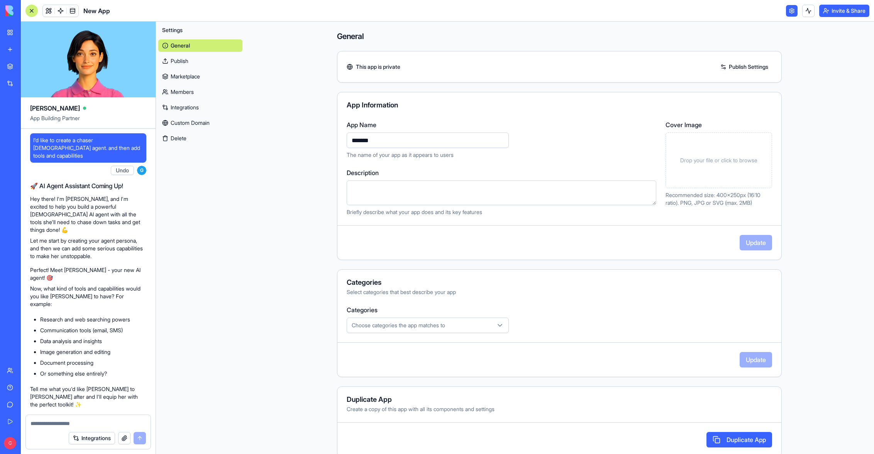
drag, startPoint x: 405, startPoint y: 135, endPoint x: 301, endPoint y: 143, distance: 104.2
click at [347, 143] on input "*******" at bounding box center [428, 139] width 162 height 15
type input "*********"
click at [750, 250] on button "Update" at bounding box center [756, 242] width 32 height 15
click at [60, 12] on link at bounding box center [61, 11] width 12 height 12
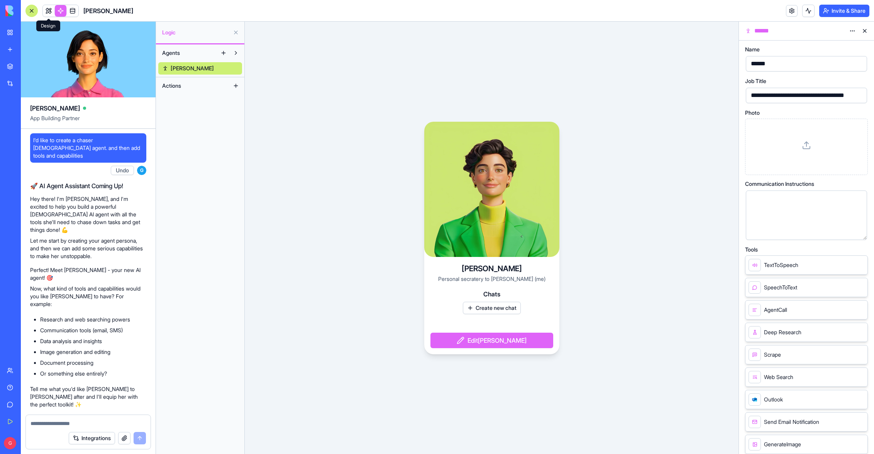
click at [49, 10] on link at bounding box center [49, 11] width 12 height 12
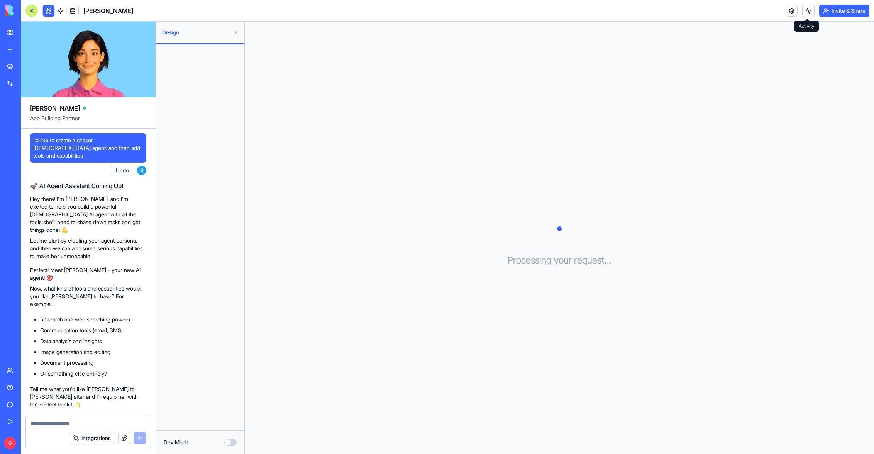
click at [805, 10] on button at bounding box center [808, 11] width 12 height 12
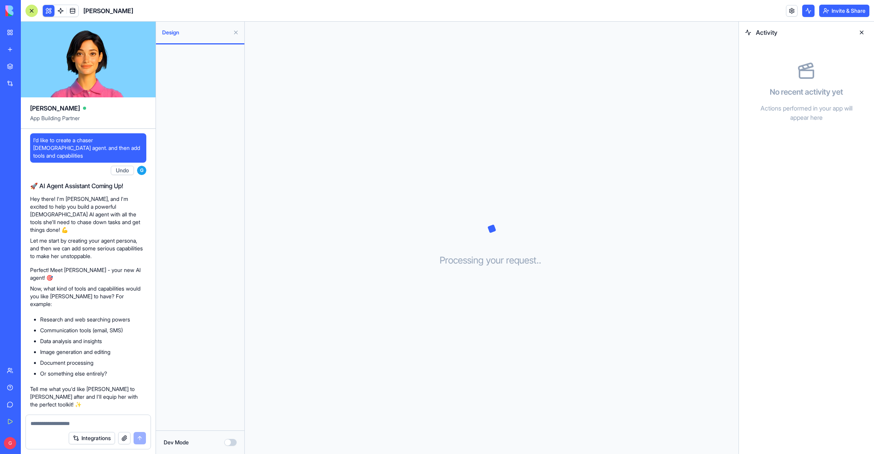
click at [805, 10] on button at bounding box center [808, 11] width 12 height 12
click at [80, 426] on textarea at bounding box center [88, 423] width 115 height 8
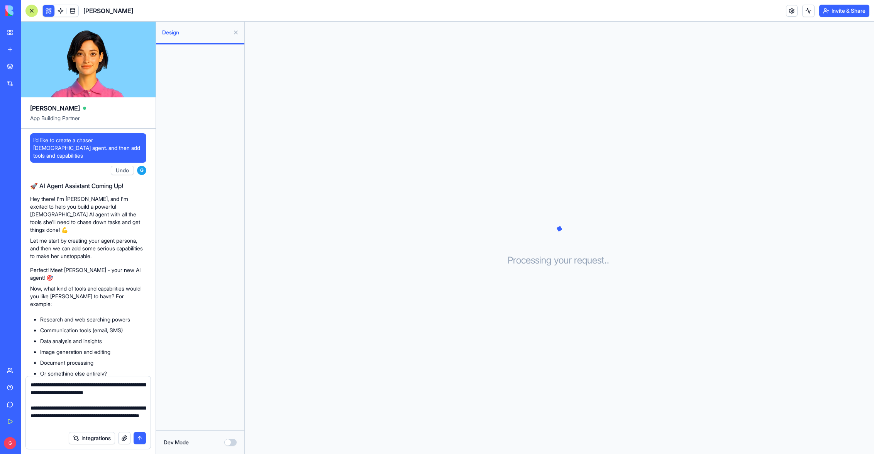
drag, startPoint x: 44, startPoint y: 408, endPoint x: 27, endPoint y: 378, distance: 34.9
click at [31, 381] on textarea "**********" at bounding box center [88, 404] width 115 height 46
click at [124, 408] on textarea "**********" at bounding box center [88, 415] width 115 height 23
click at [41, 415] on textarea "**********" at bounding box center [88, 415] width 115 height 23
click at [110, 411] on textarea "**********" at bounding box center [88, 415] width 115 height 23
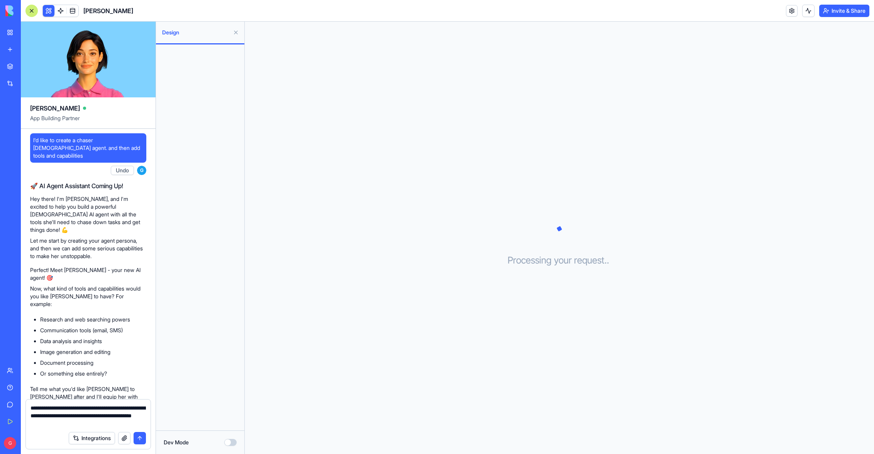
click at [110, 411] on textarea "**********" at bounding box center [88, 415] width 115 height 23
click at [82, 423] on textarea "**********" at bounding box center [88, 415] width 115 height 23
type textarea "**********"
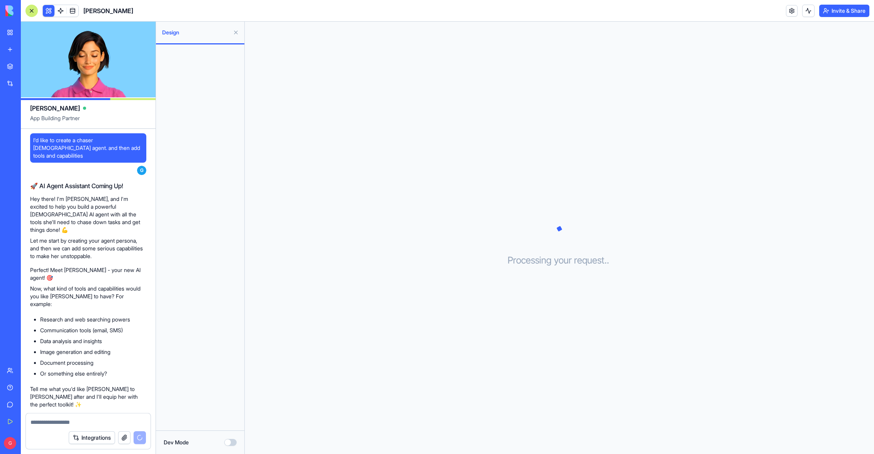
scroll to position [37, 0]
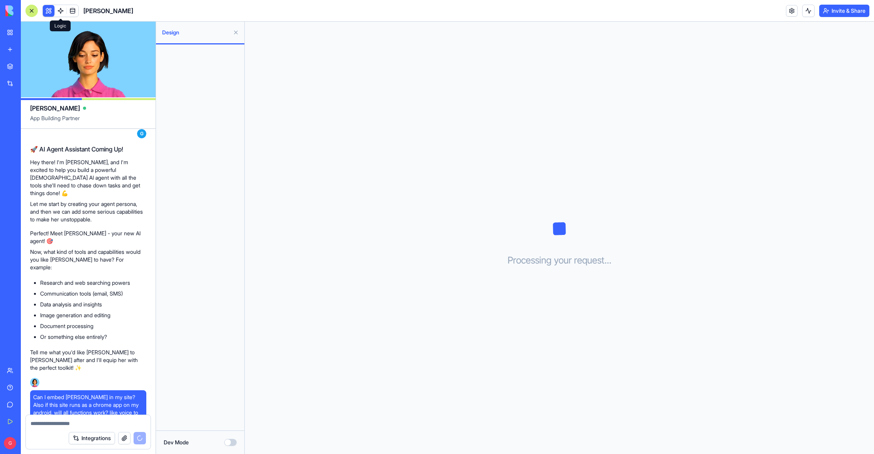
click at [59, 8] on link at bounding box center [61, 11] width 12 height 12
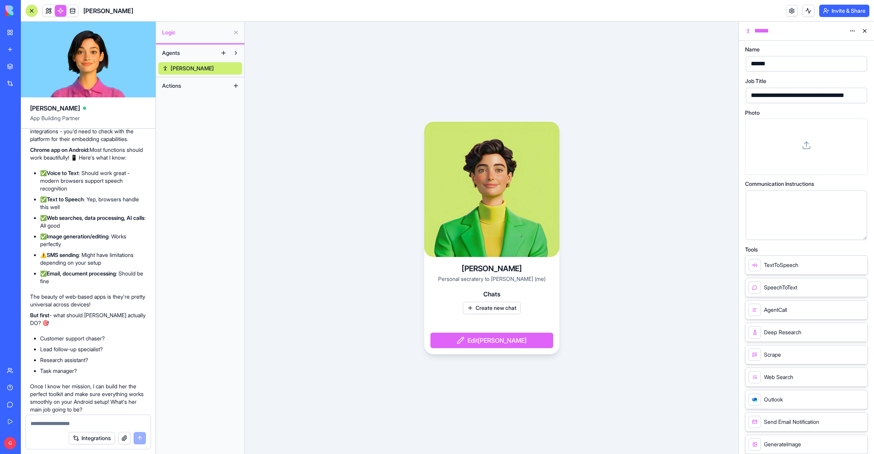
scroll to position [426, 0]
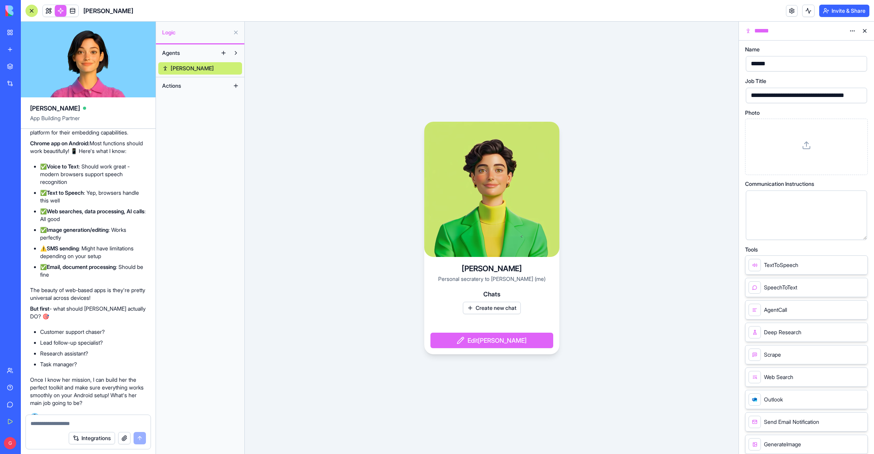
click at [93, 421] on textarea at bounding box center [88, 423] width 115 height 8
click at [103, 416] on textarea "**********" at bounding box center [88, 411] width 115 height 31
click at [131, 424] on textarea "**********" at bounding box center [88, 411] width 115 height 31
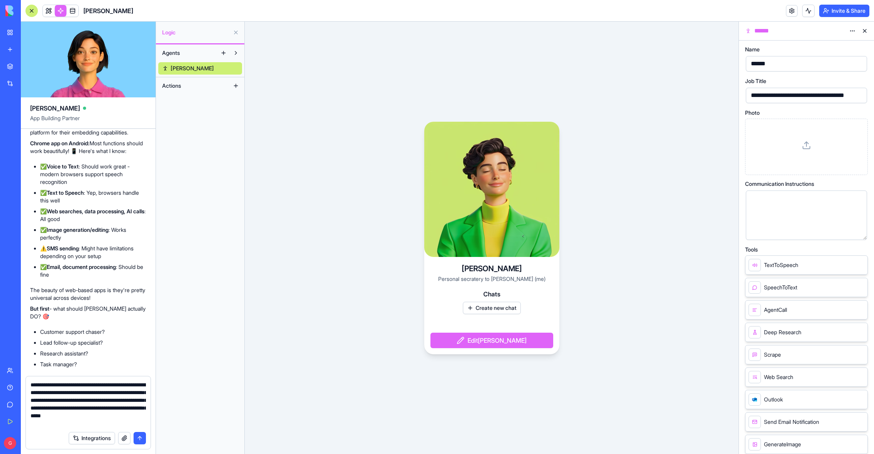
scroll to position [7, 0]
click at [53, 426] on textarea "**********" at bounding box center [88, 404] width 115 height 46
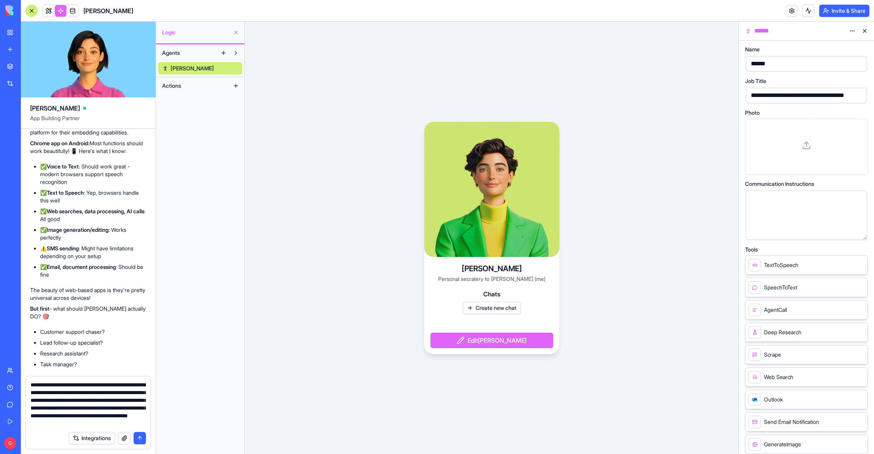
scroll to position [15, 0]
type textarea "**********"
click at [144, 440] on button "submit" at bounding box center [140, 438] width 12 height 12
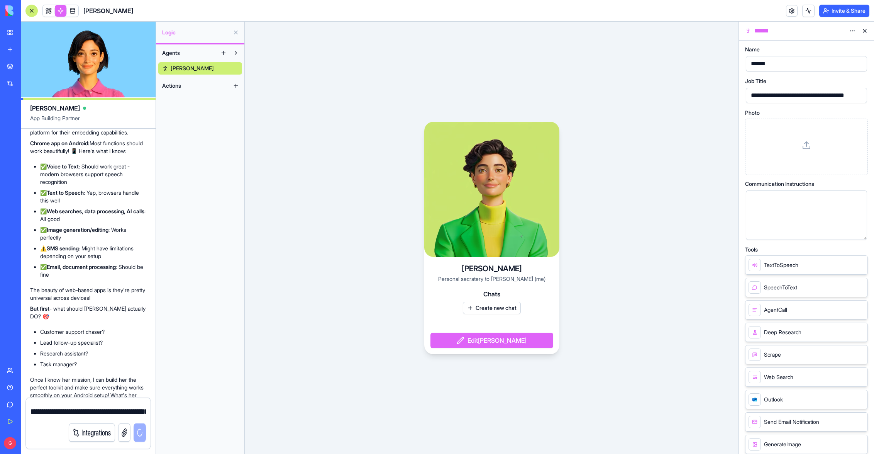
scroll to position [510, 0]
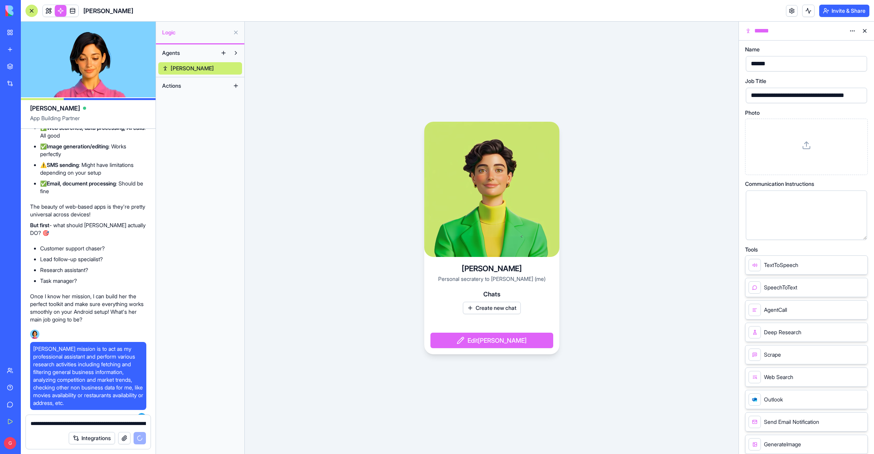
click at [62, 424] on textarea "**********" at bounding box center [88, 423] width 115 height 8
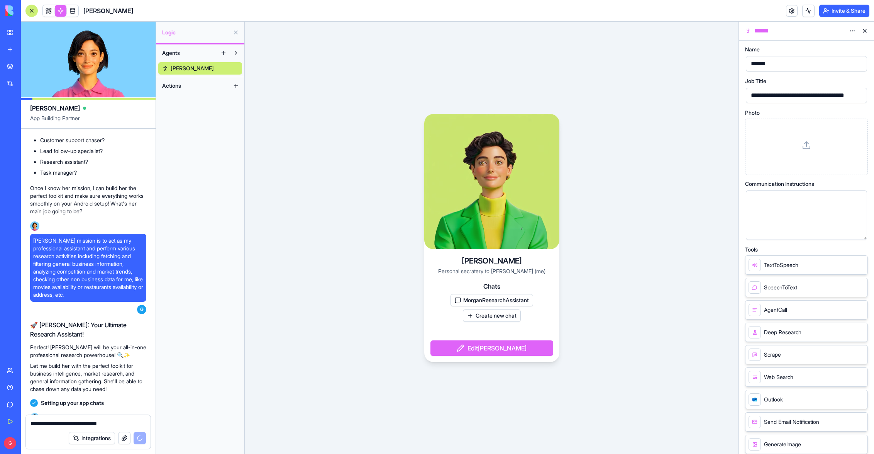
type textarea "**********"
click at [838, 94] on div "**********" at bounding box center [811, 95] width 125 height 8
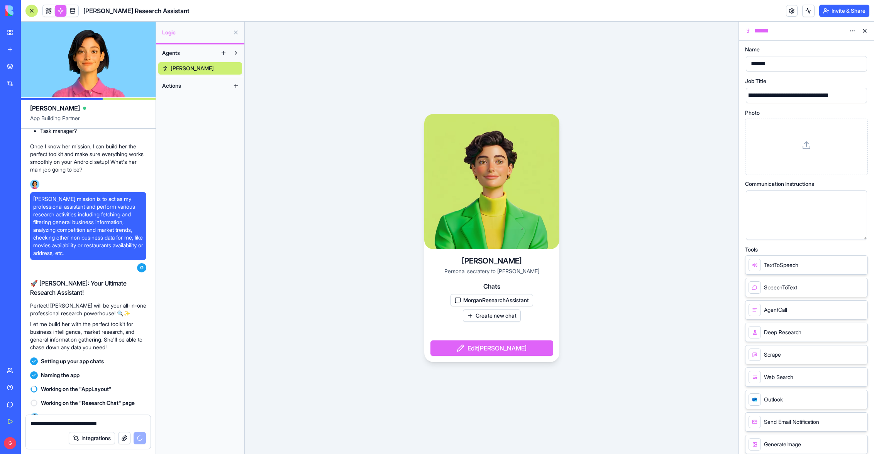
scroll to position [0, 7]
click at [797, 97] on div "**********" at bounding box center [797, 95] width 110 height 8
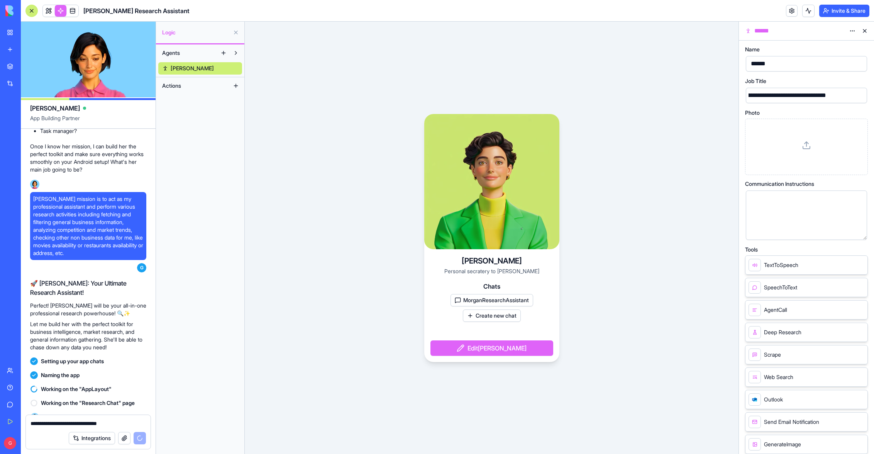
scroll to position [0, 0]
click at [762, 95] on div "**********" at bounding box center [803, 95] width 110 height 8
click at [796, 111] on div "Photo" at bounding box center [806, 112] width 123 height 5
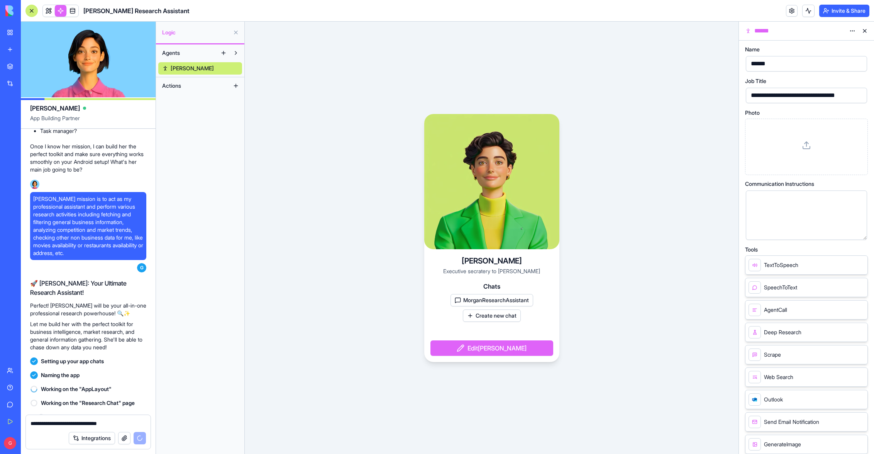
scroll to position [673, 0]
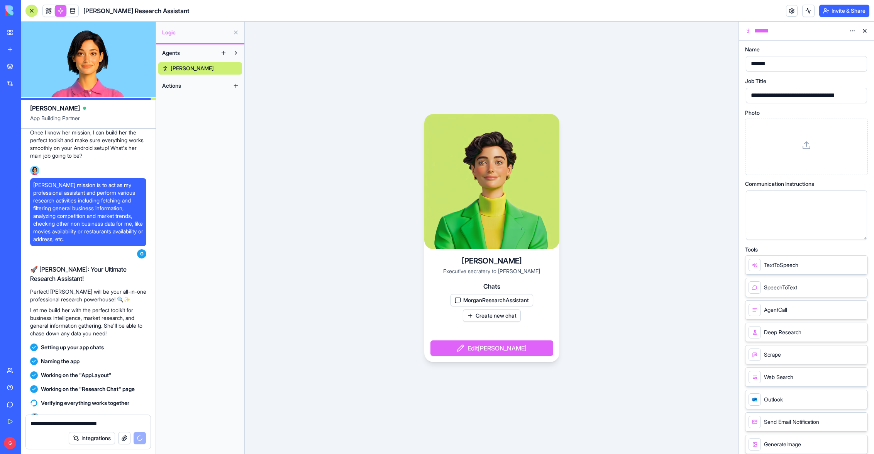
click at [851, 10] on button "Invite & Share" at bounding box center [844, 11] width 50 height 12
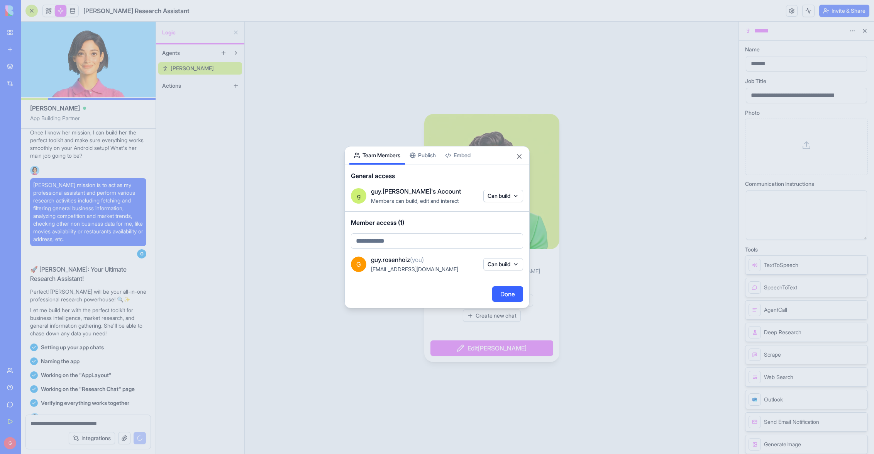
click at [509, 263] on button "Can build" at bounding box center [503, 264] width 40 height 12
click at [468, 263] on div at bounding box center [437, 227] width 874 height 454
click at [433, 159] on div "Share App Team Members Publish Embed General access g guy.rosenhoiz's Account M…" at bounding box center [436, 227] width 185 height 162
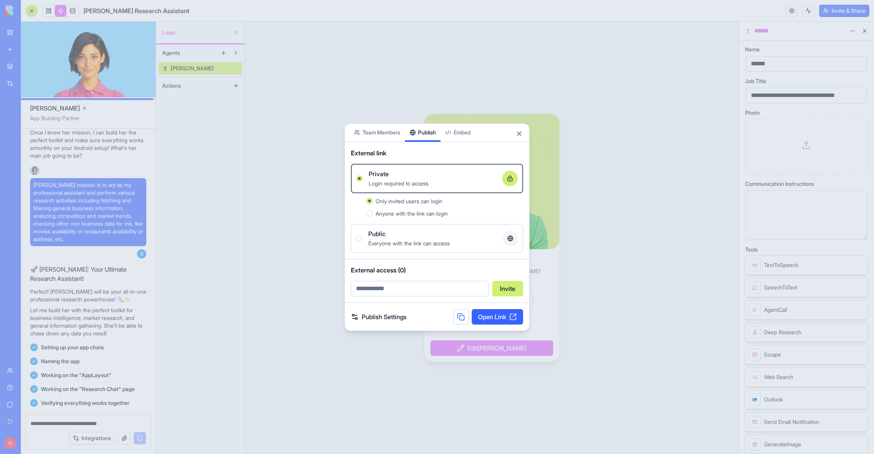
scroll to position [851, 0]
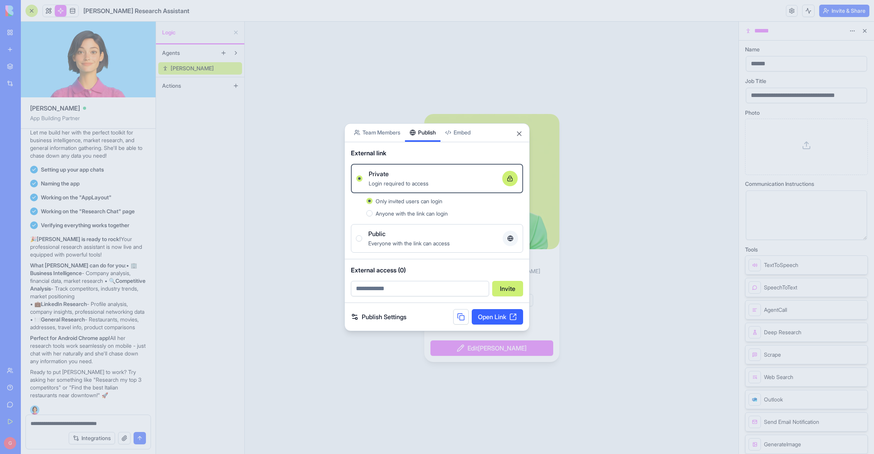
click at [465, 134] on body "BETA My Workspace New app Marketplace Integrations Recent New App AI Logo Gener…" at bounding box center [437, 227] width 874 height 454
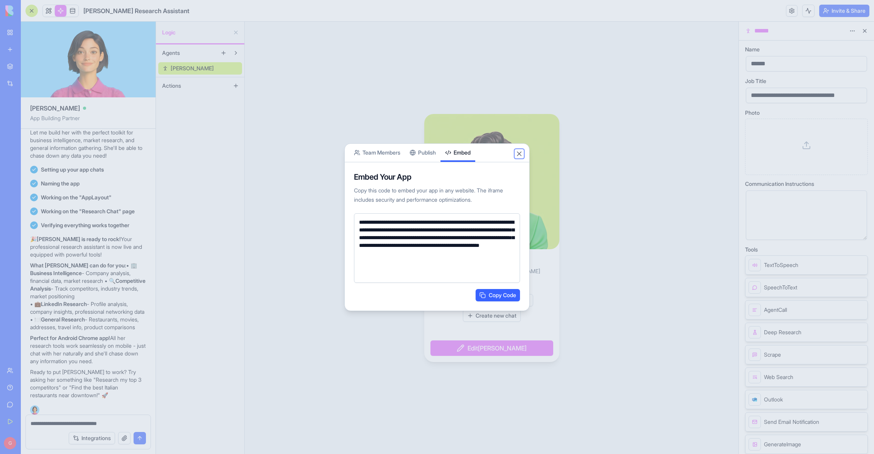
click at [518, 154] on button "Close" at bounding box center [520, 154] width 8 height 8
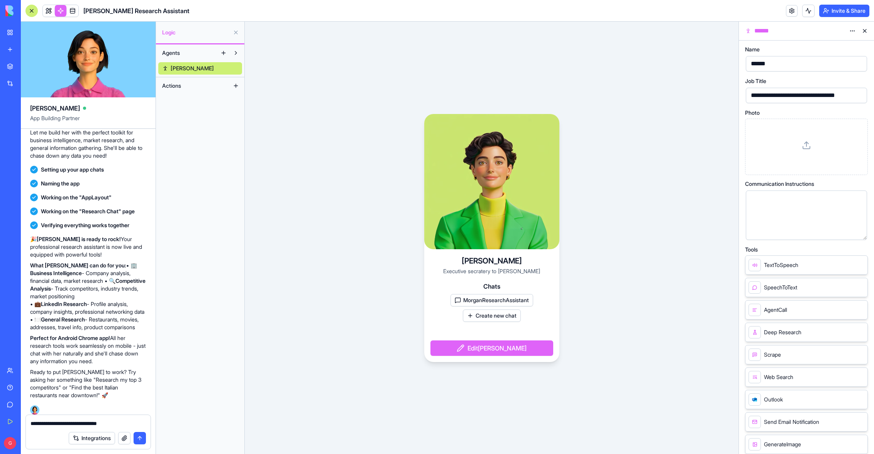
click at [141, 437] on button "submit" at bounding box center [140, 438] width 12 height 12
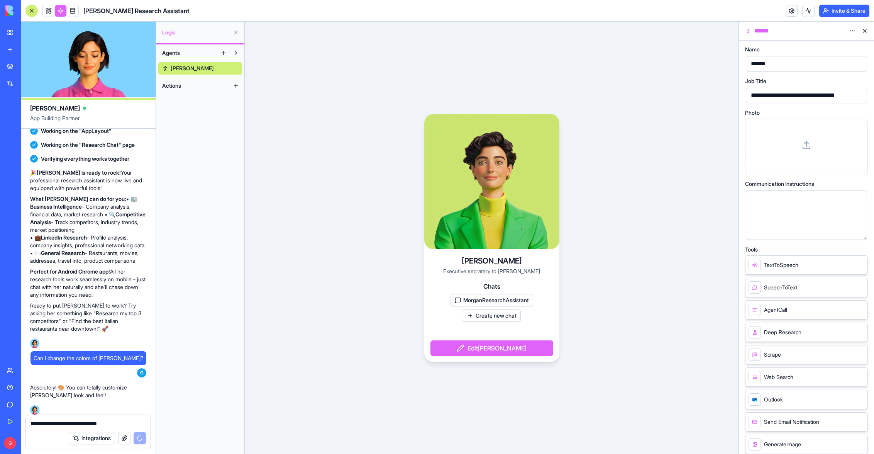
scroll to position [959, 0]
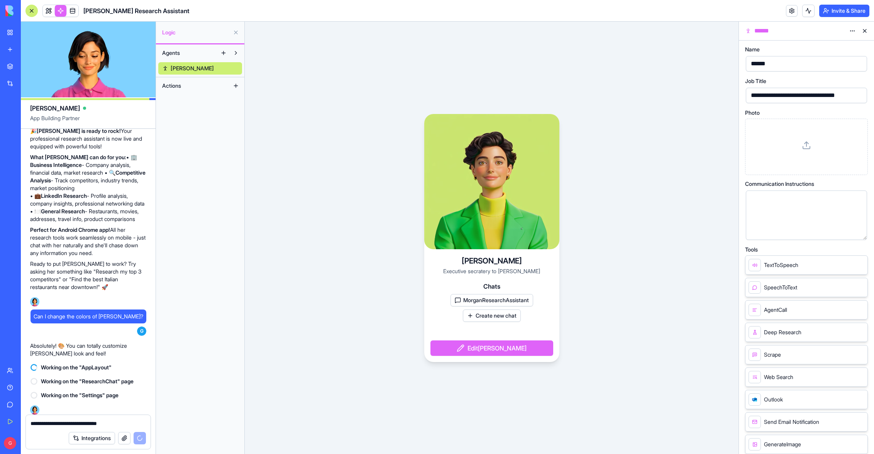
click at [865, 32] on button at bounding box center [865, 31] width 12 height 12
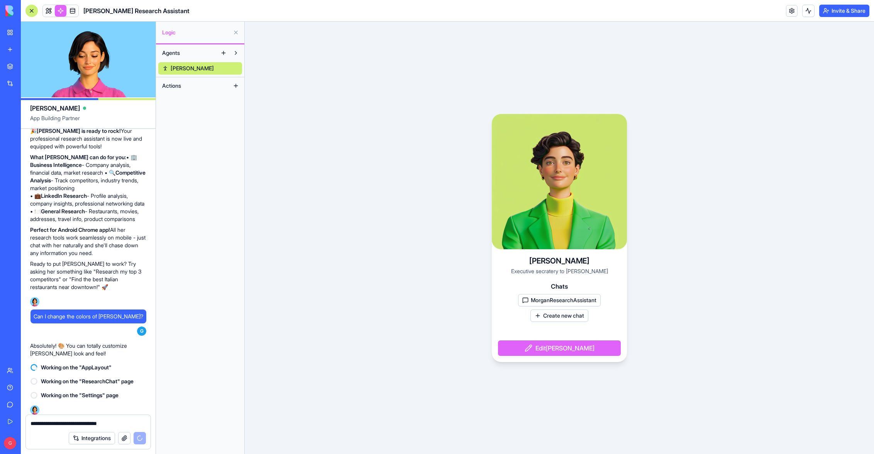
click at [583, 350] on button "Edit Morgan" at bounding box center [559, 347] width 123 height 15
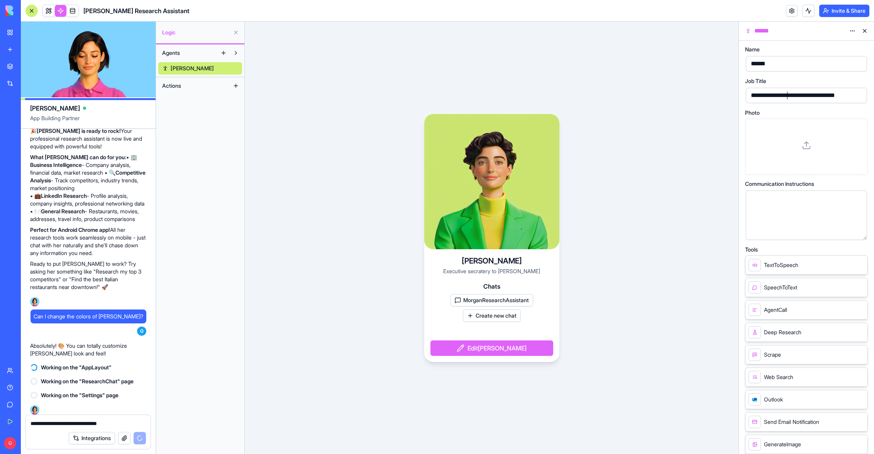
click at [788, 98] on div "**********" at bounding box center [805, 95] width 113 height 8
click at [728, 126] on div "Morgan EA to Guy Rosenhoiz Chats MorganResearchAssistant Create new chat Edit M…" at bounding box center [492, 238] width 494 height 432
click at [784, 109] on div "**********" at bounding box center [806, 339] width 123 height 584
click at [626, 170] on div "Morgan EA to Guy Rosenhoiz Chats MorganResearchAssistant Create new chat Edit M…" at bounding box center [492, 238] width 494 height 432
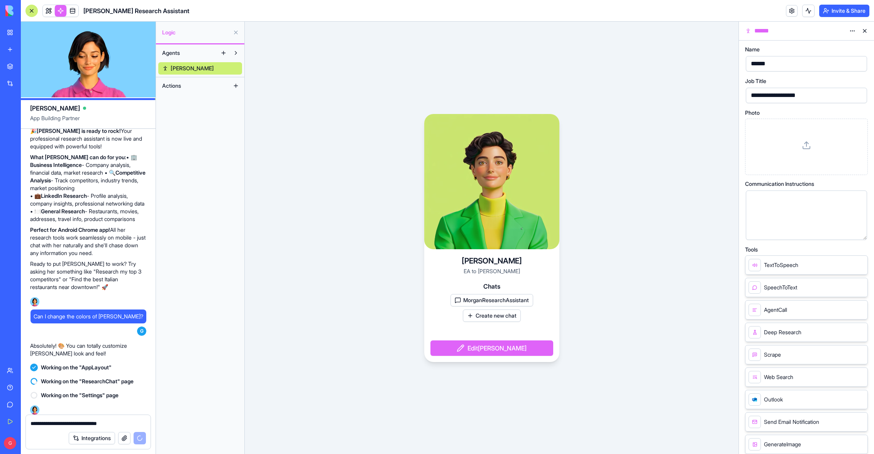
click at [868, 30] on button at bounding box center [865, 31] width 12 height 12
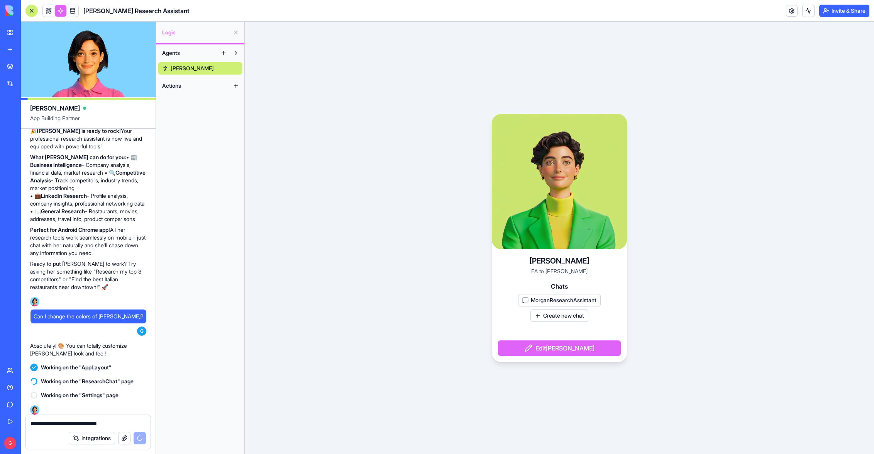
click at [148, 12] on span "Morgan AI Research Assistant" at bounding box center [136, 10] width 106 height 9
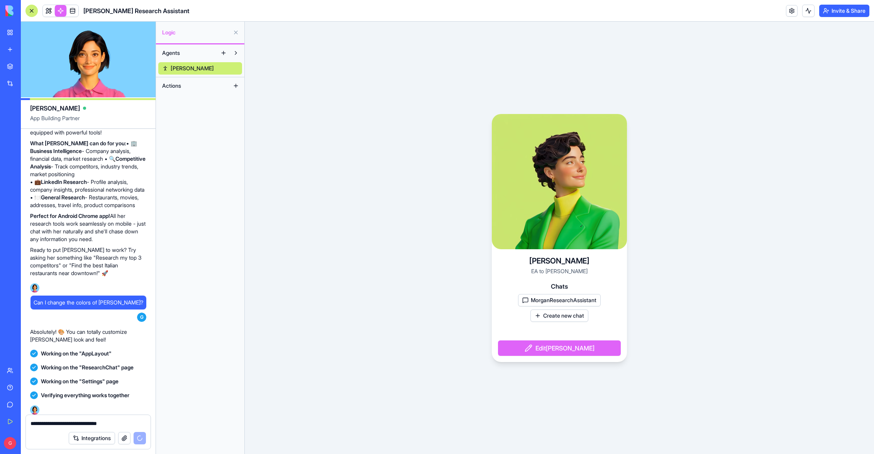
scroll to position [1123, 0]
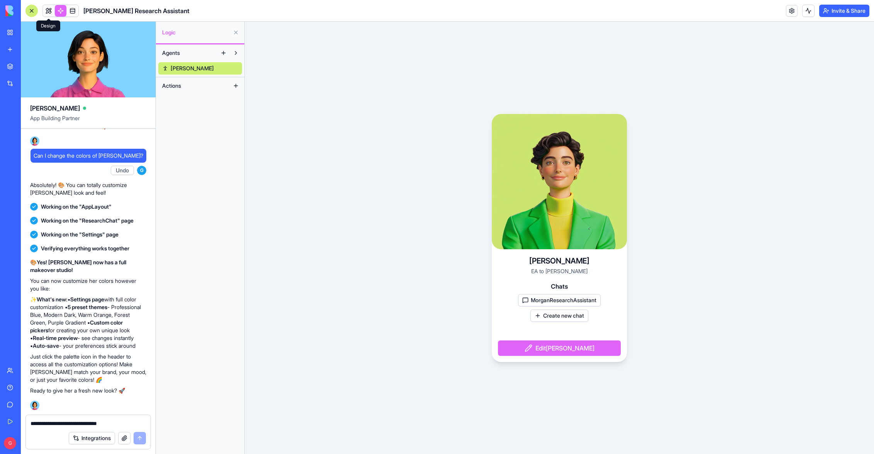
click at [46, 12] on span at bounding box center [49, 11] width 22 height 22
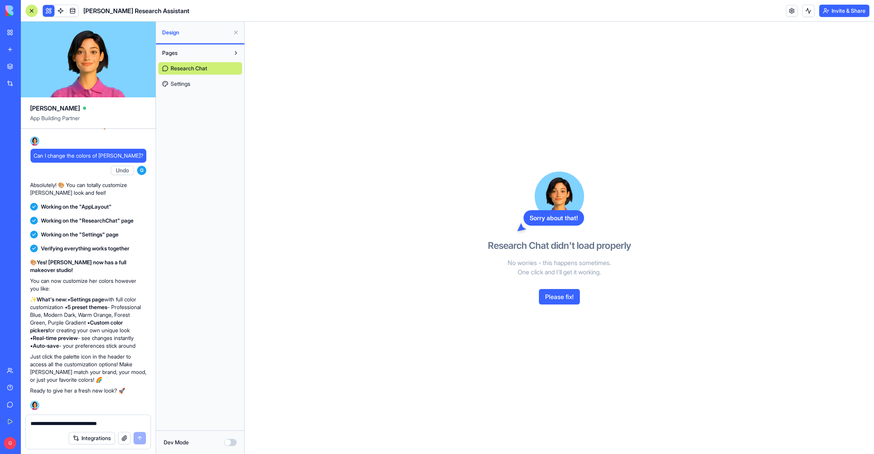
click at [178, 82] on span "Settings" at bounding box center [181, 84] width 20 height 8
click at [568, 297] on button "Please fix!" at bounding box center [559, 296] width 41 height 15
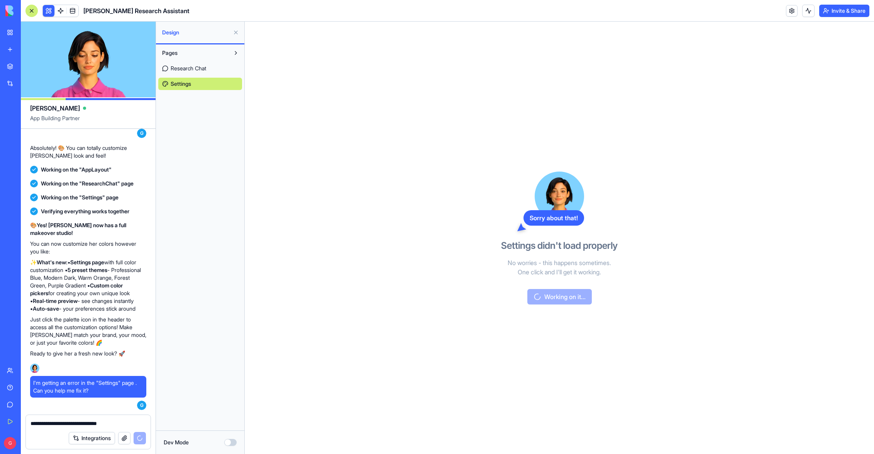
click at [199, 70] on span "Research Chat" at bounding box center [189, 68] width 36 height 8
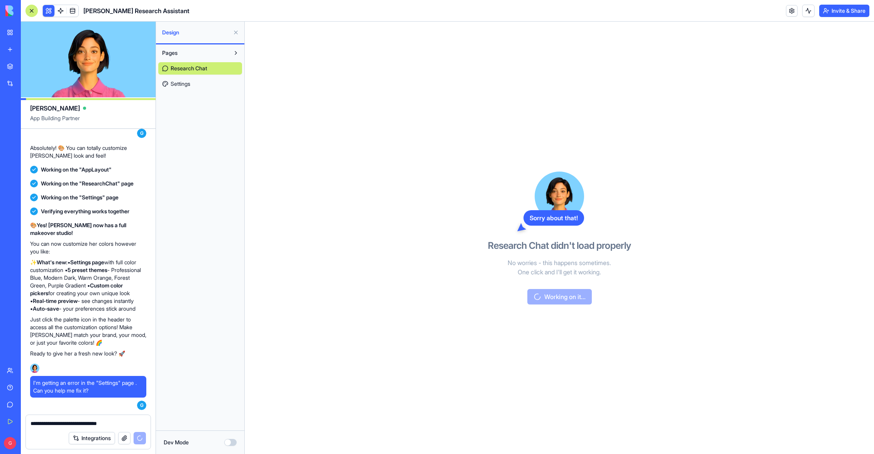
click at [216, 53] on button "Pages" at bounding box center [193, 53] width 71 height 12
click at [223, 54] on button "Pages" at bounding box center [193, 53] width 71 height 12
click at [199, 85] on link "Settings" at bounding box center [200, 84] width 84 height 12
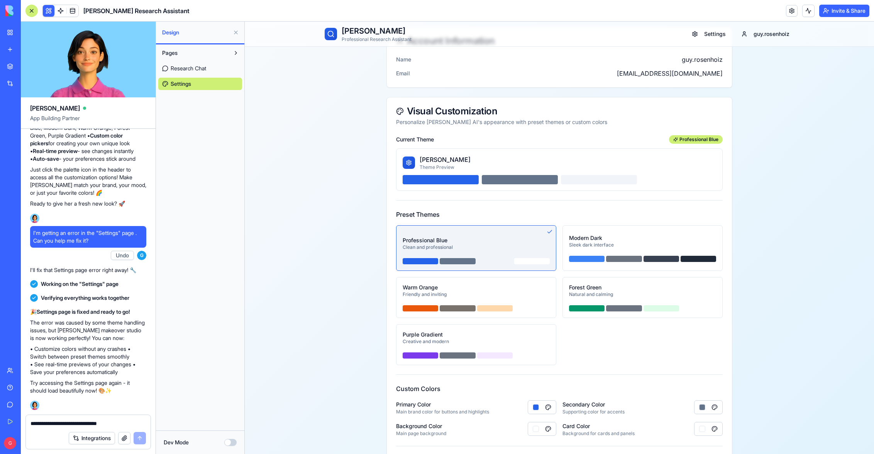
scroll to position [79, 0]
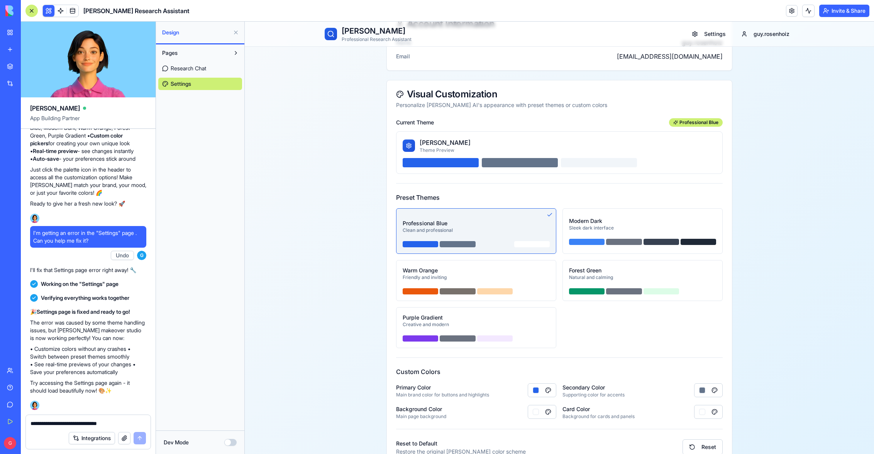
click at [619, 235] on button "Modern Dark Sleek dark interface" at bounding box center [643, 231] width 160 height 46
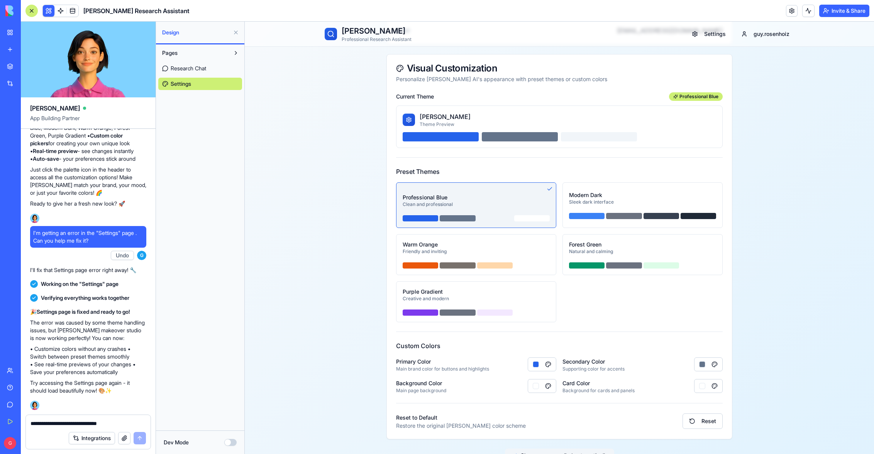
scroll to position [118, 0]
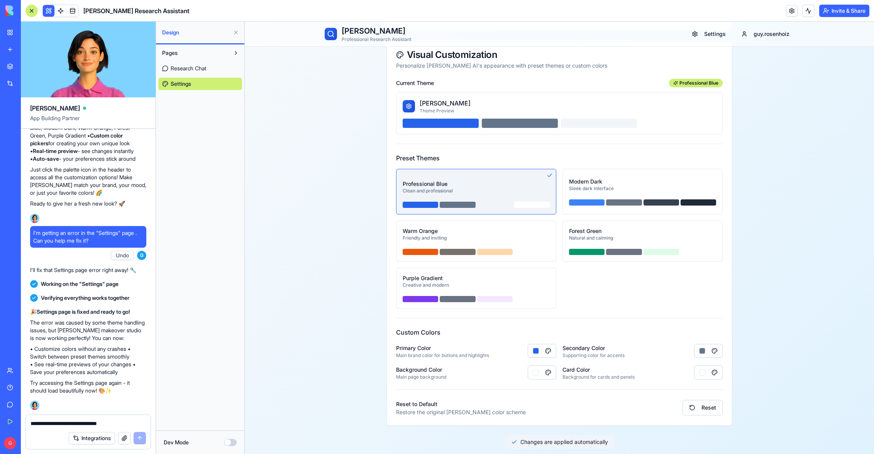
click at [633, 196] on button "Modern Dark Sleek dark interface" at bounding box center [643, 192] width 160 height 46
click at [621, 239] on div "Natural and calming" at bounding box center [642, 238] width 147 height 6
click at [539, 348] on button "button" at bounding box center [542, 351] width 29 height 14
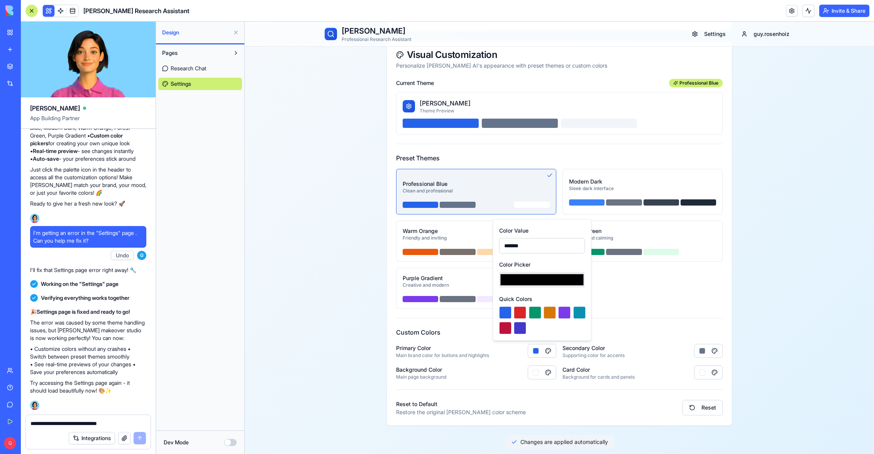
click at [615, 302] on div "Professional Blue Clean and professional Modern Dark Sleek dark interface Warm …" at bounding box center [559, 239] width 327 height 140
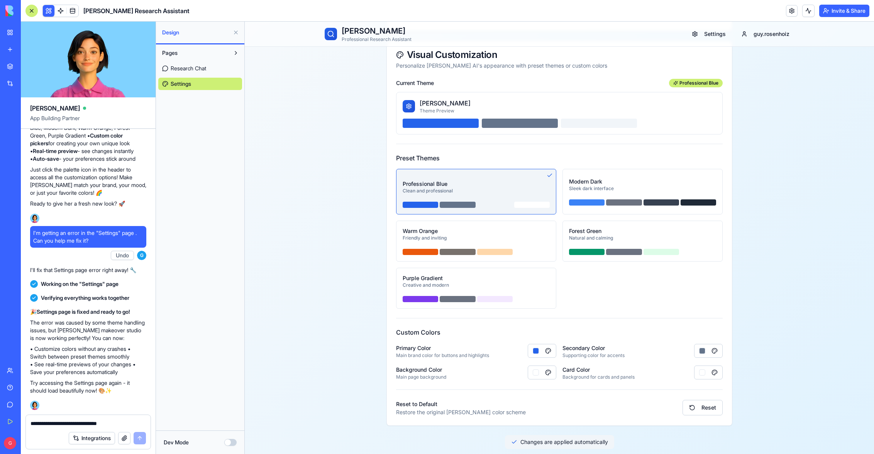
click at [616, 190] on div "Sleek dark interface" at bounding box center [642, 188] width 147 height 6
click at [531, 110] on div "Morgan AI Theme Preview" at bounding box center [560, 105] width 314 height 15
click at [636, 186] on div "Sleek dark interface" at bounding box center [642, 188] width 147 height 6
click at [652, 201] on div at bounding box center [662, 202] width 36 height 6
click at [668, 260] on button "Forest Green Natural and calming" at bounding box center [643, 240] width 160 height 41
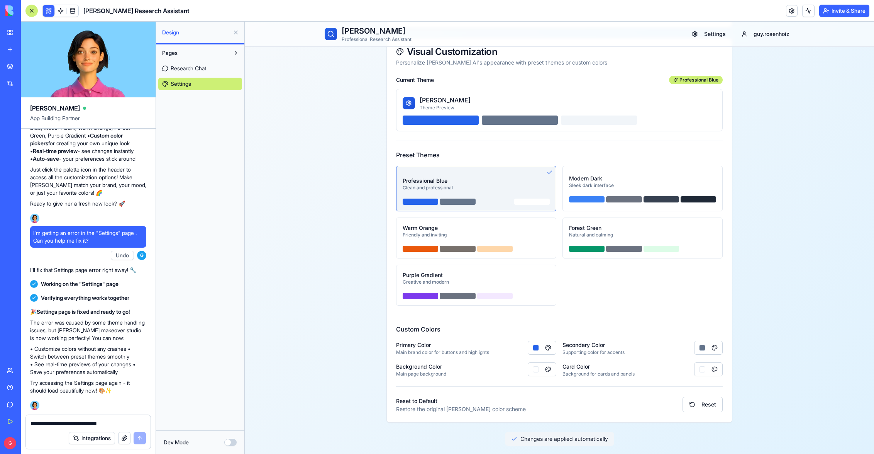
scroll to position [122, 0]
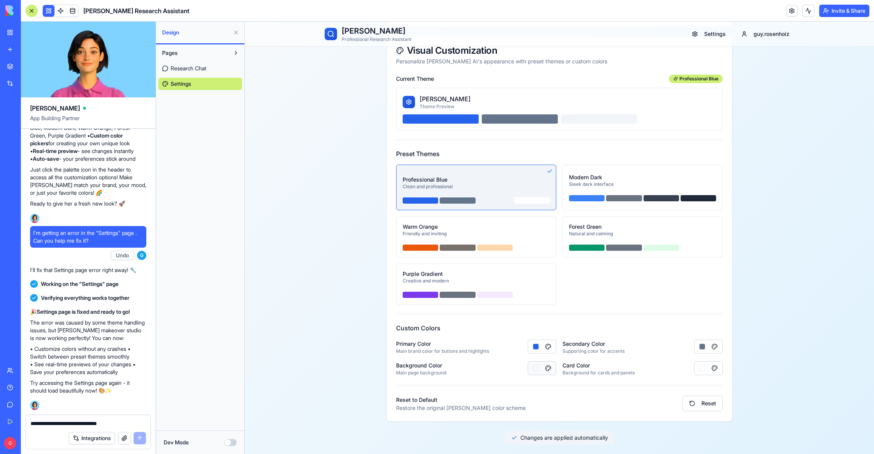
click at [536, 367] on div "button" at bounding box center [536, 368] width 6 height 6
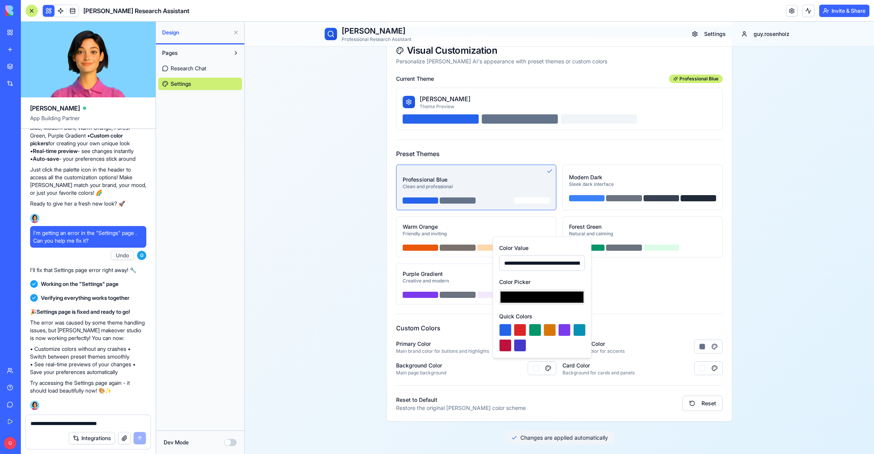
click at [539, 297] on input "*******" at bounding box center [542, 296] width 86 height 15
click at [538, 302] on input "*******" at bounding box center [542, 296] width 86 height 15
click at [361, 213] on div "Settings Customize your Morgan AI experience Account Information Name guy.rosen…" at bounding box center [559, 188] width 629 height 529
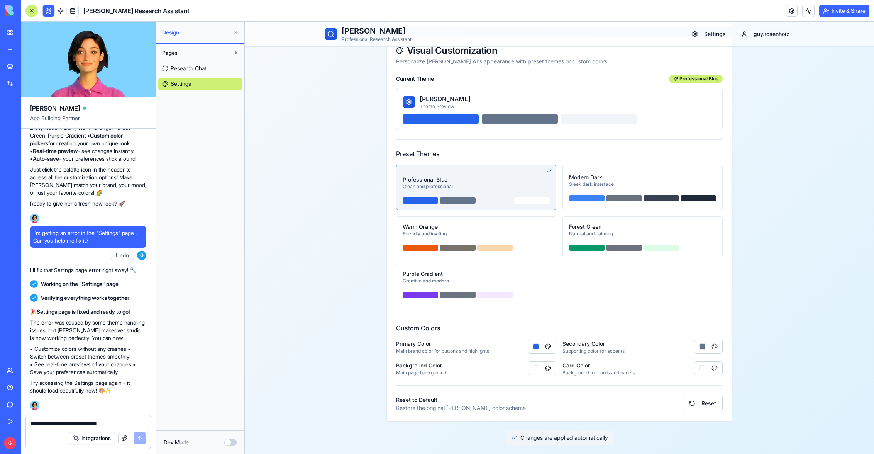
click at [602, 187] on div "Sleek dark interface" at bounding box center [642, 184] width 147 height 6
click at [76, 423] on textarea "**********" at bounding box center [88, 423] width 115 height 8
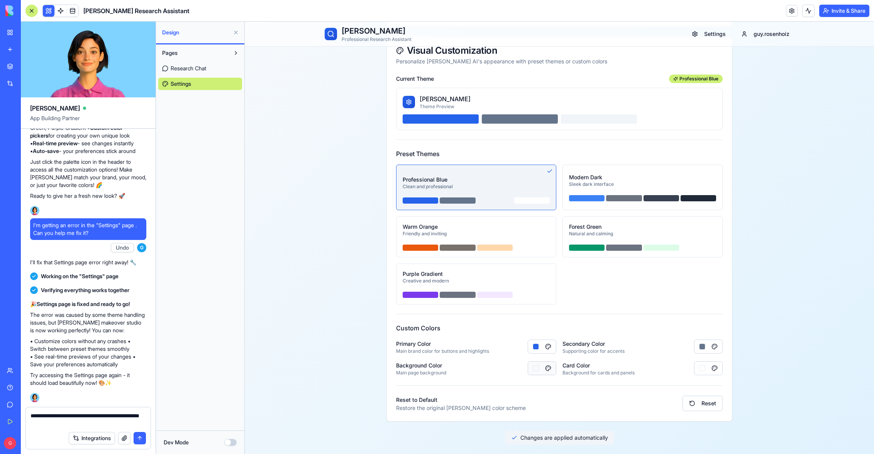
click at [551, 369] on button "button" at bounding box center [542, 368] width 29 height 14
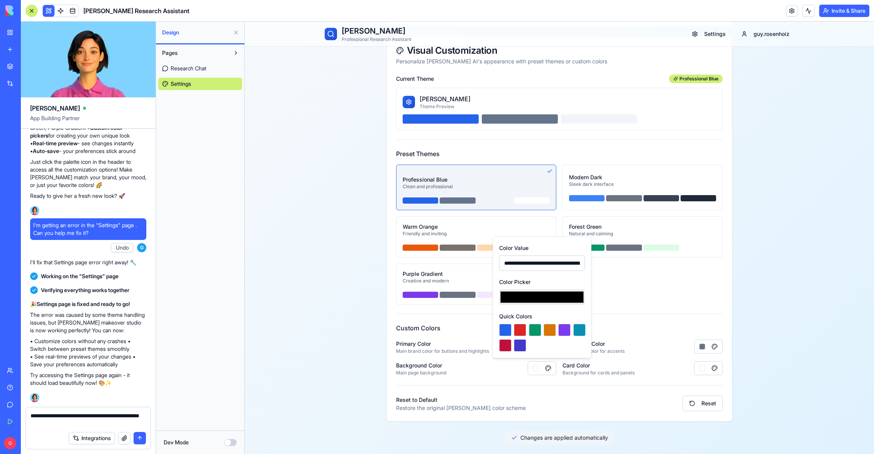
click at [544, 298] on input "*******" at bounding box center [542, 296] width 86 height 15
click at [613, 310] on div "Current Theme Professional Blue Morgan AI Theme Preview Preset Themes Professio…" at bounding box center [559, 248] width 345 height 346
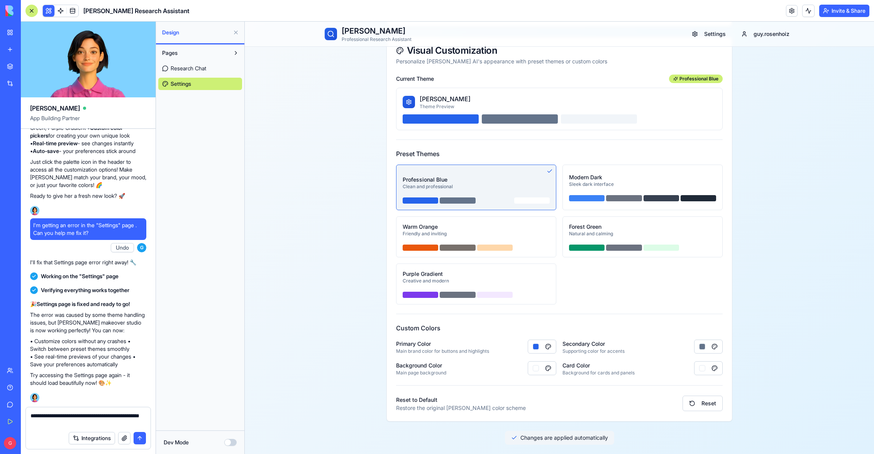
type textarea "**********"
click at [142, 433] on button "submit" at bounding box center [140, 438] width 12 height 12
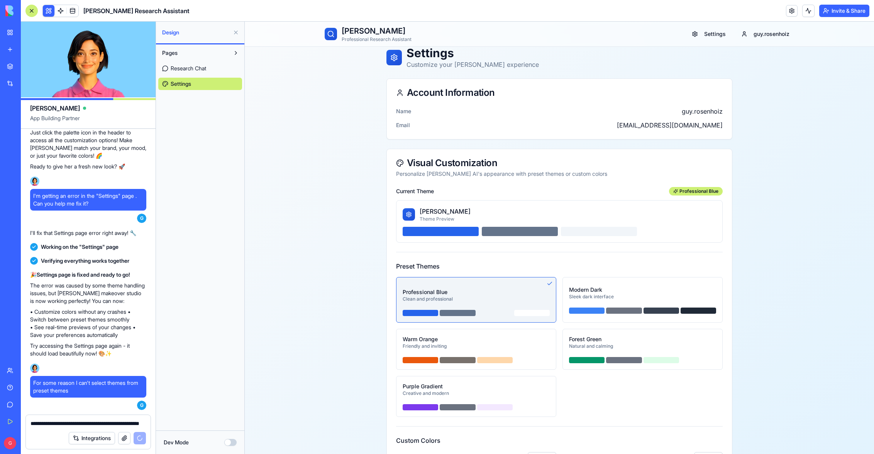
scroll to position [0, 0]
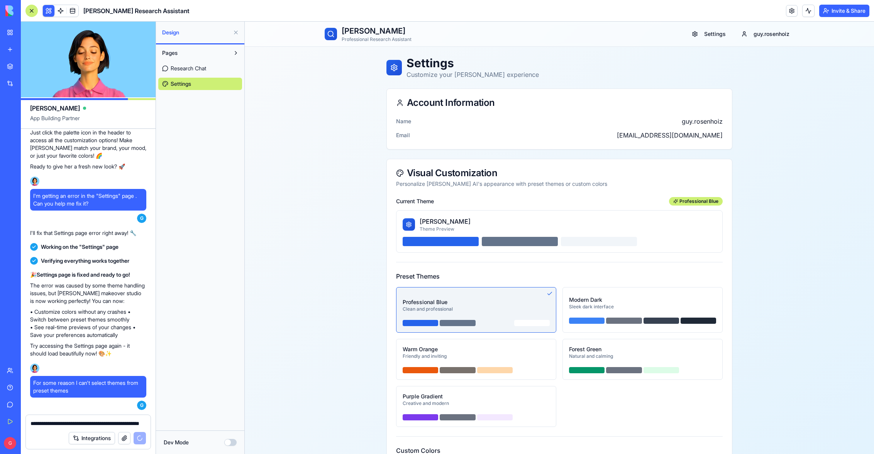
click at [646, 316] on button "Modern Dark Sleek dark interface" at bounding box center [643, 310] width 160 height 46
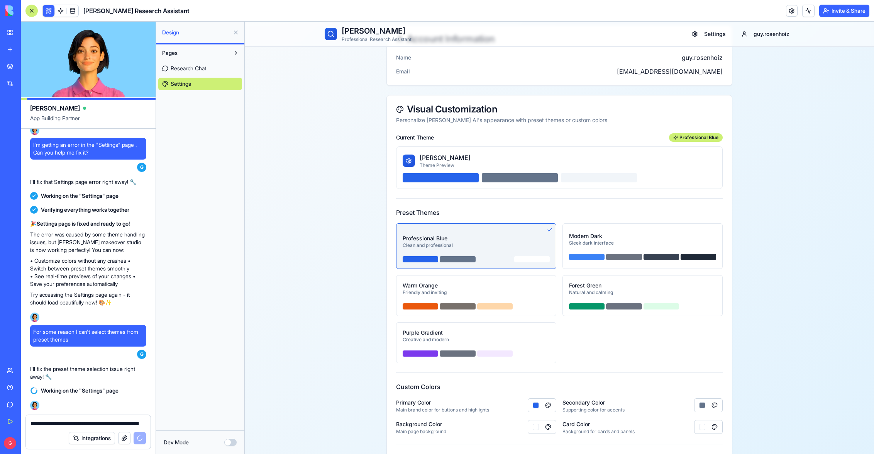
scroll to position [122, 0]
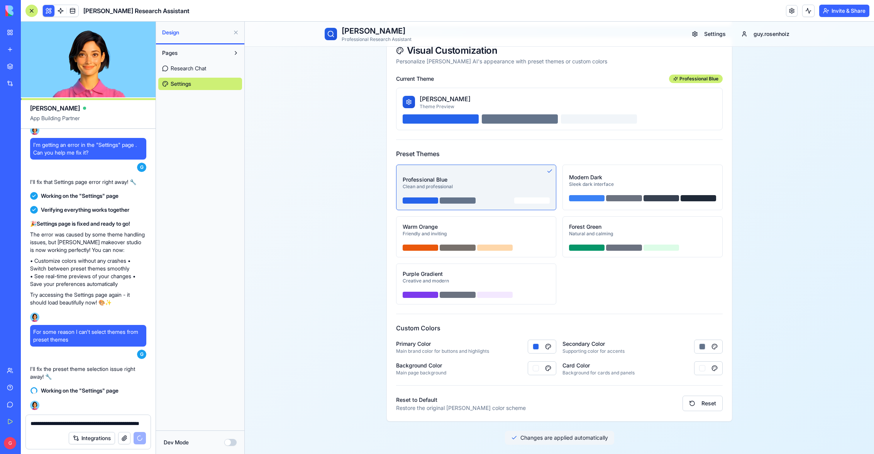
click at [643, 194] on button "Modern Dark Sleek dark interface" at bounding box center [643, 188] width 160 height 46
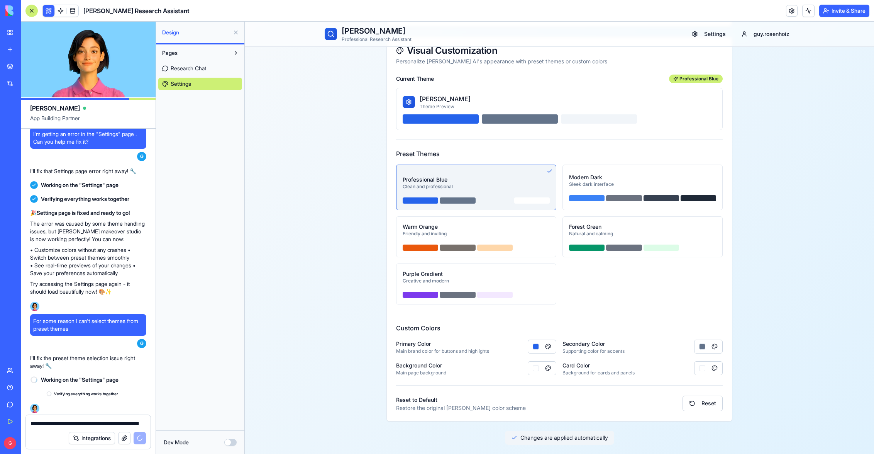
scroll to position [1420, 0]
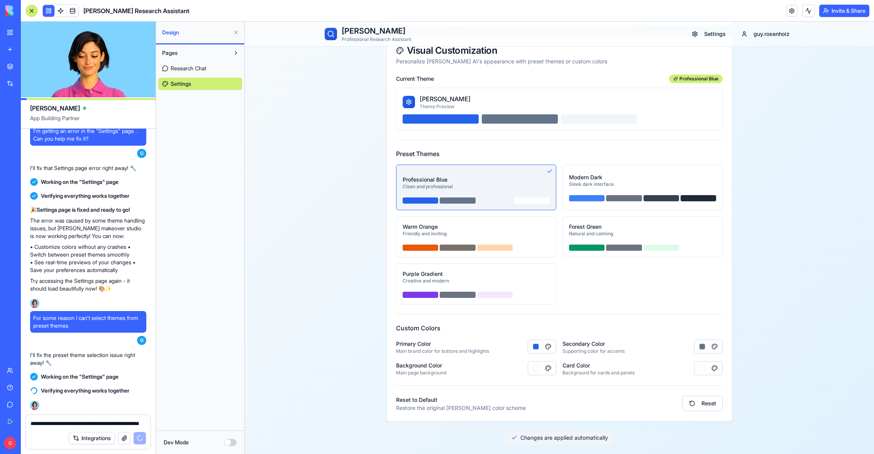
click at [663, 362] on div "Card Color Background for cards and panels" at bounding box center [643, 367] width 160 height 15
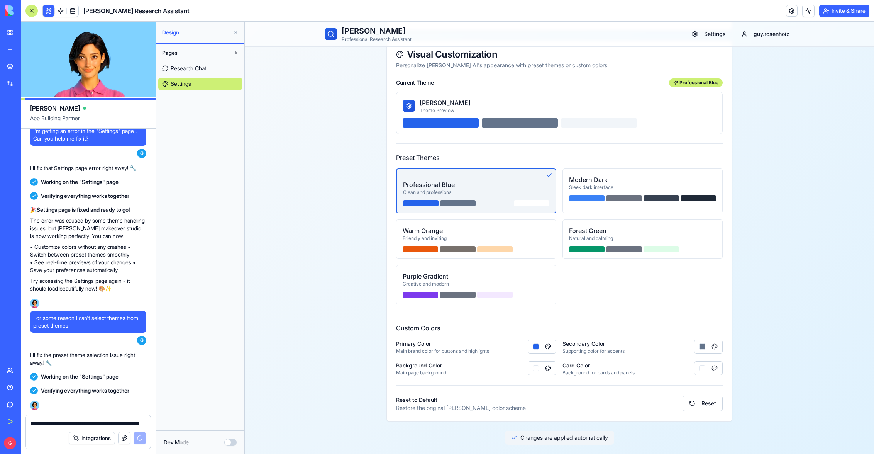
scroll to position [119, 0]
click at [650, 186] on div "Sleek dark interface" at bounding box center [642, 187] width 147 height 6
click at [656, 187] on div "Sleek dark interface" at bounding box center [642, 187] width 147 height 6
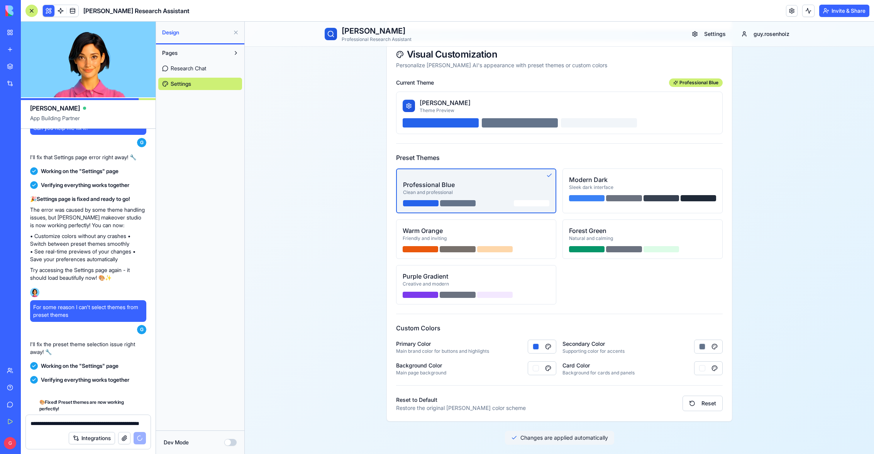
scroll to position [1551, 0]
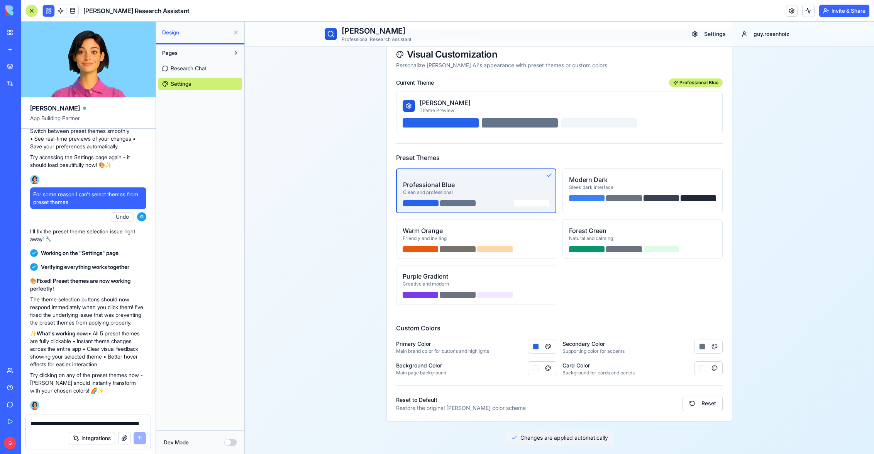
click at [649, 186] on div "Sleek dark interface" at bounding box center [642, 187] width 147 height 6
click at [523, 238] on div "Friendly and inviting" at bounding box center [476, 238] width 147 height 6
click at [656, 186] on div "Sleek dark interface" at bounding box center [642, 187] width 147 height 6
click at [548, 367] on button "button" at bounding box center [542, 368] width 29 height 14
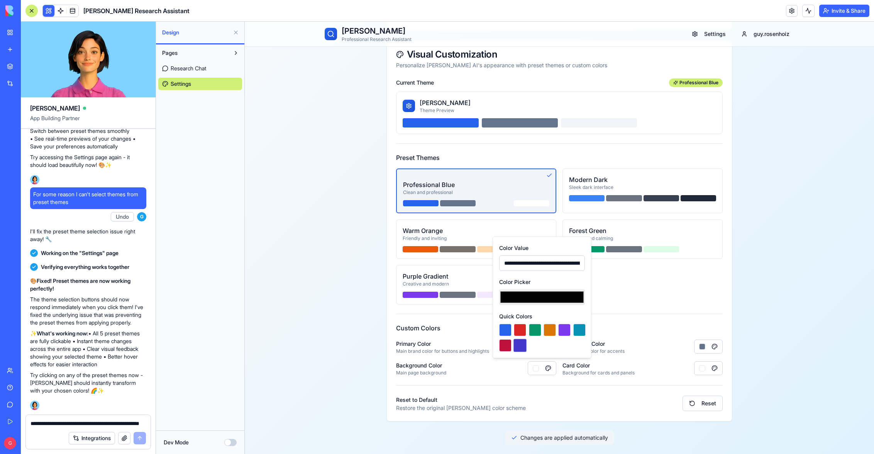
click at [521, 346] on button at bounding box center [521, 345] width 14 height 14
type input "*******"
click at [613, 318] on div "Current Theme Professional Blue Morgan AI Theme Preview Preset Themes Professio…" at bounding box center [559, 249] width 345 height 343
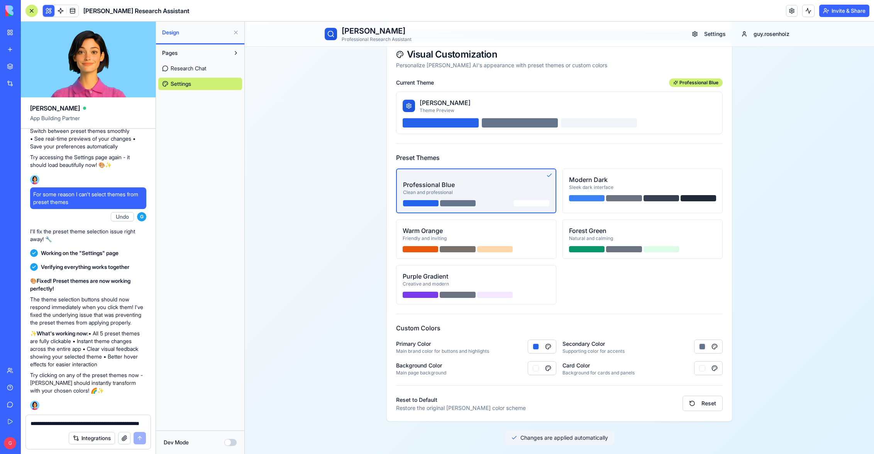
click at [525, 237] on div "Friendly and inviting" at bounding box center [476, 238] width 147 height 6
drag, startPoint x: 521, startPoint y: 268, endPoint x: 535, endPoint y: 267, distance: 13.9
click at [522, 267] on button "Purple Gradient Creative and modern" at bounding box center [476, 284] width 160 height 39
click at [593, 273] on div "Professional Blue Clean and professional Modern Dark Sleek dark interface Warm …" at bounding box center [559, 236] width 327 height 136
click at [76, 422] on textarea "**********" at bounding box center [88, 423] width 115 height 8
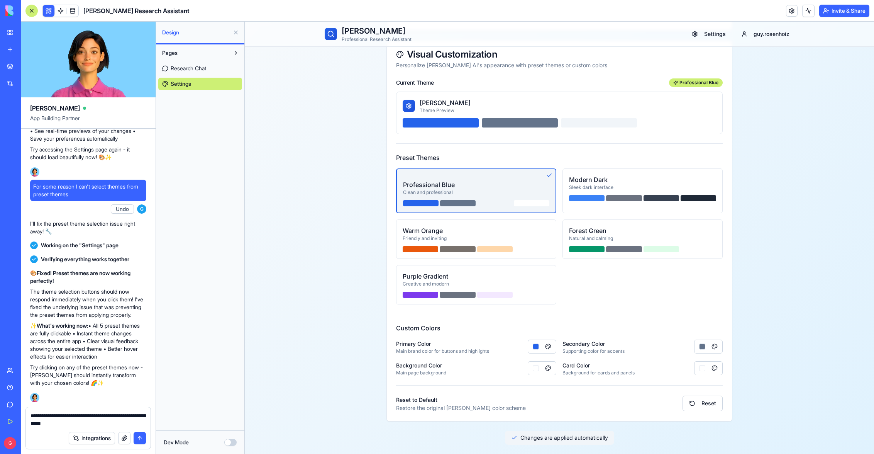
type textarea "**********"
click at [140, 436] on button "submit" at bounding box center [140, 438] width 12 height 12
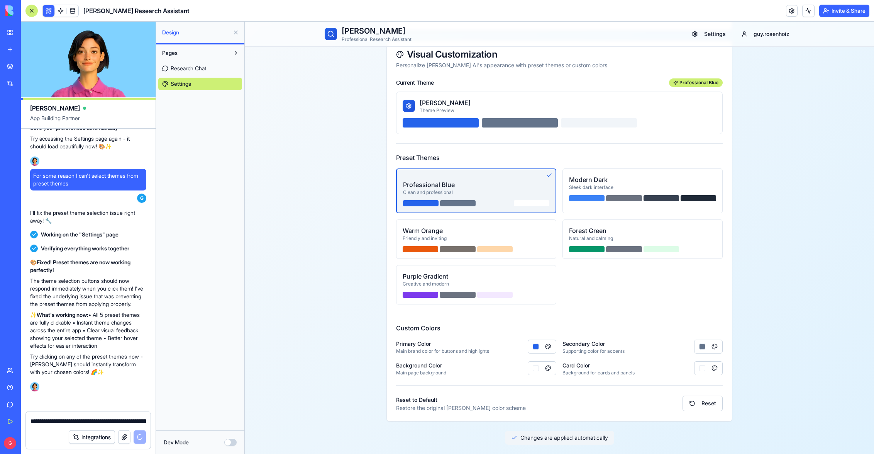
scroll to position [1588, 0]
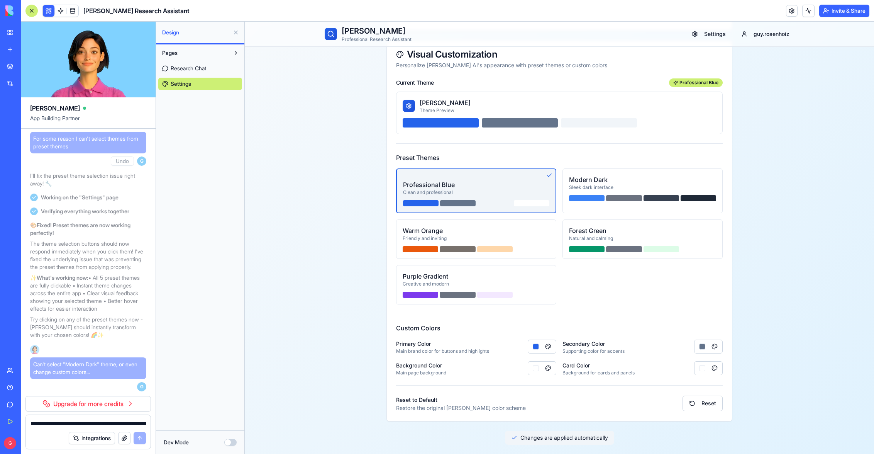
click at [653, 188] on div "Sleek dark interface" at bounding box center [642, 187] width 147 height 6
click at [531, 100] on div "Morgan AI Theme Preview" at bounding box center [560, 105] width 314 height 15
click at [210, 66] on link "Research Chat" at bounding box center [200, 68] width 84 height 12
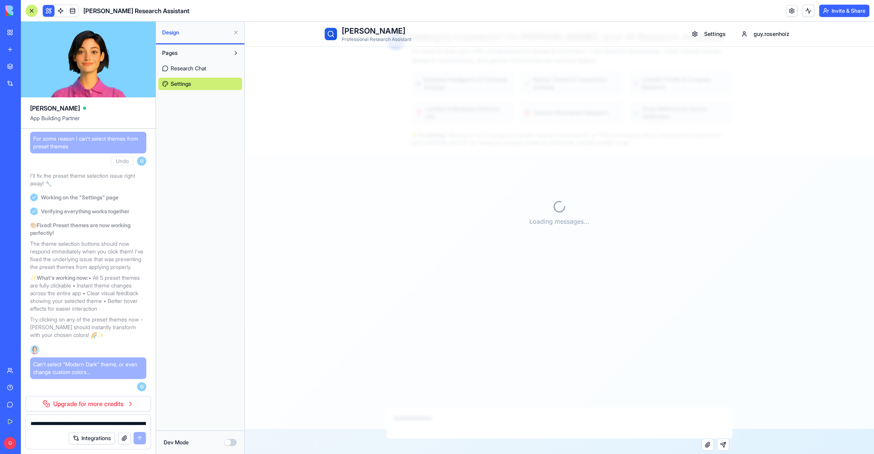
scroll to position [25, 0]
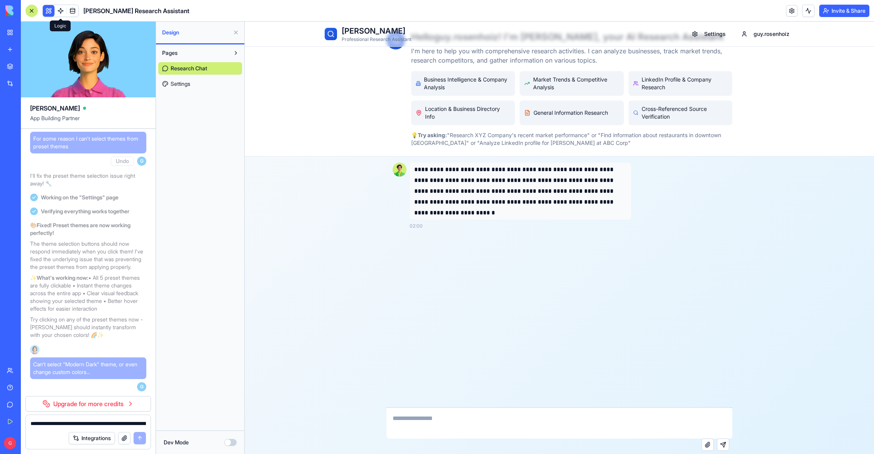
click at [61, 10] on link at bounding box center [61, 11] width 12 height 12
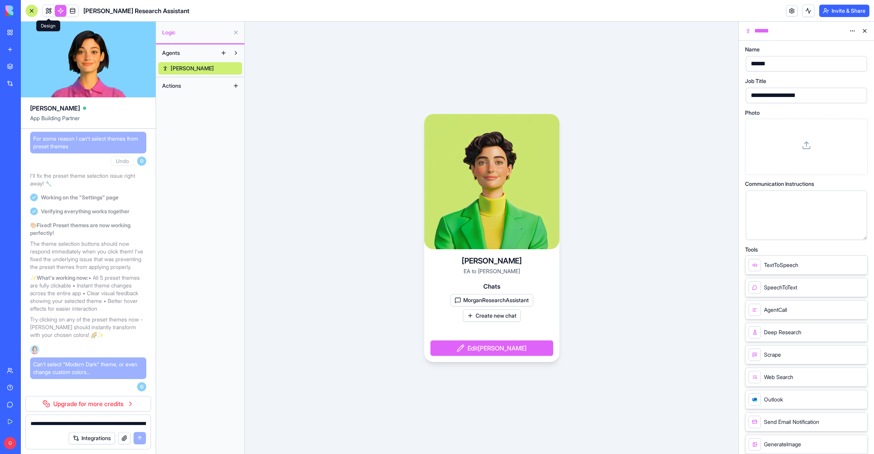
click at [47, 12] on link at bounding box center [49, 11] width 12 height 12
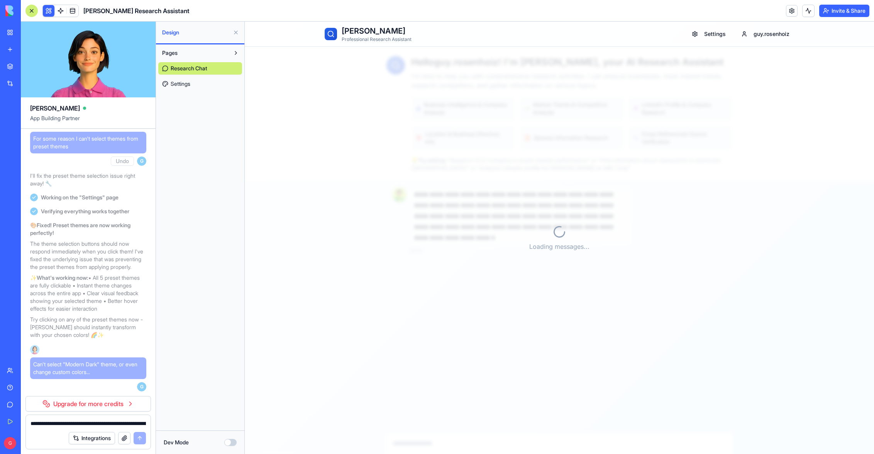
click at [195, 78] on link "Settings" at bounding box center [200, 84] width 84 height 12
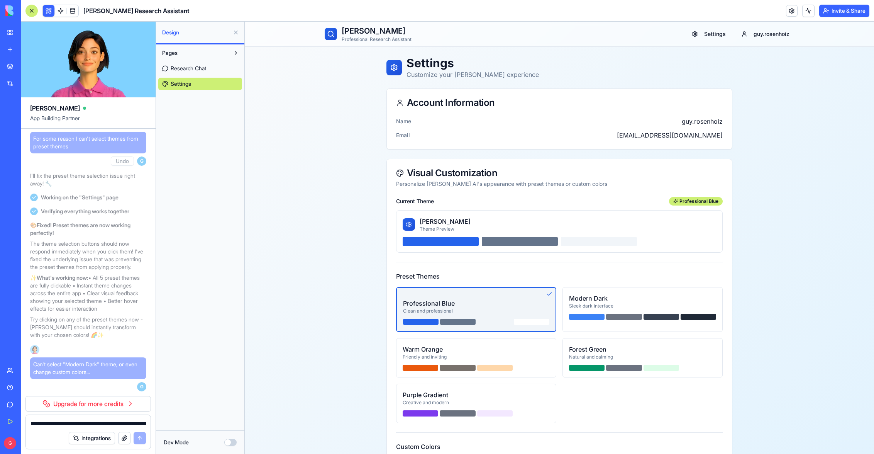
click at [618, 314] on div at bounding box center [624, 317] width 36 height 6
click at [659, 304] on div "Sleek dark interface" at bounding box center [642, 306] width 147 height 6
drag, startPoint x: 659, startPoint y: 304, endPoint x: 653, endPoint y: 300, distance: 7.3
click at [653, 300] on div "Modern Dark Sleek dark interface" at bounding box center [642, 300] width 147 height 15
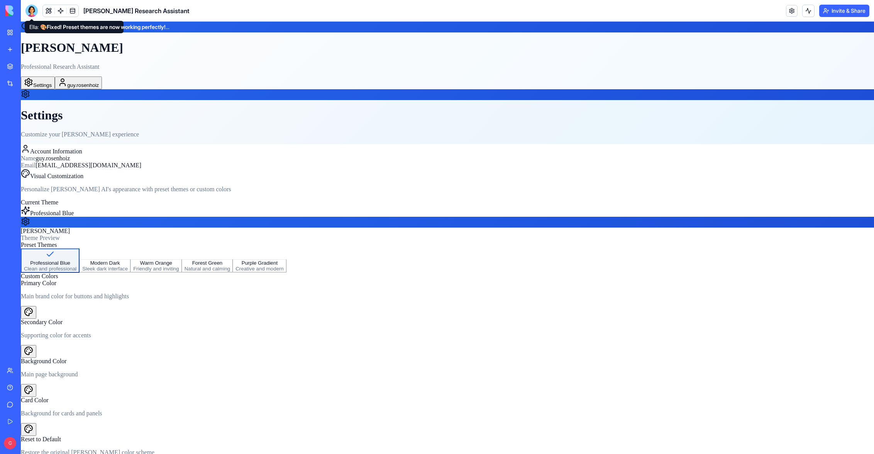
click at [33, 12] on div at bounding box center [31, 11] width 12 height 12
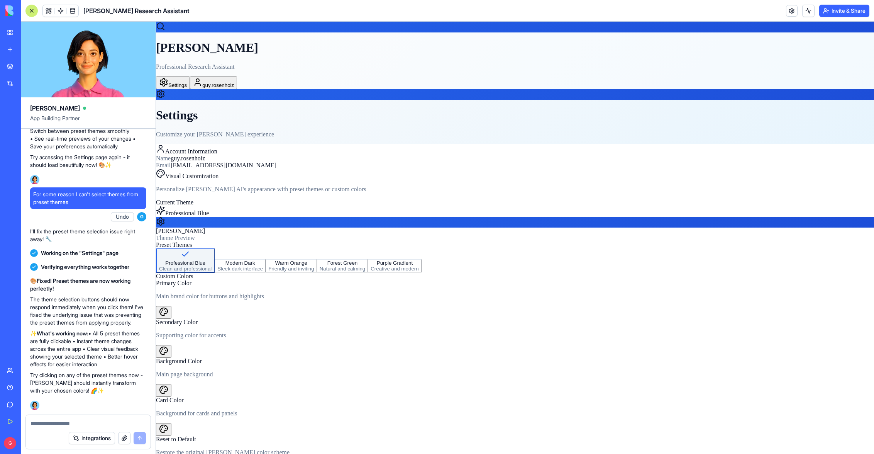
click at [263, 271] on div at bounding box center [240, 271] width 46 height 0
click at [263, 271] on div "Sleek dark interface" at bounding box center [240, 269] width 46 height 6
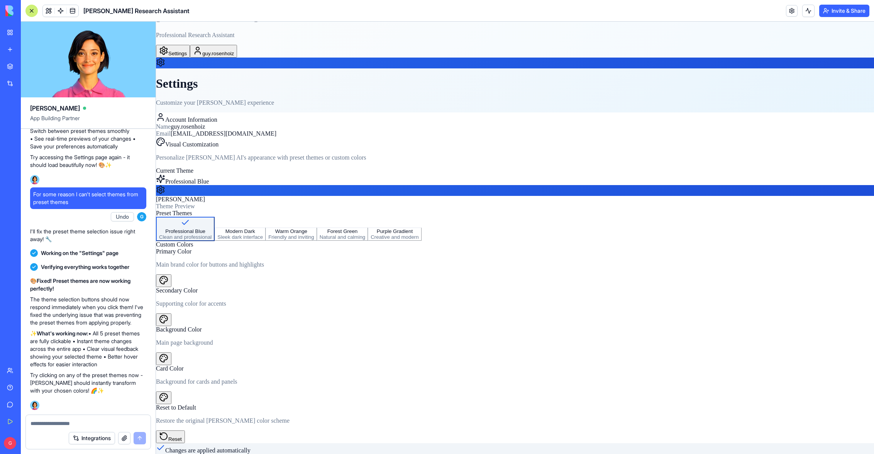
scroll to position [119, 0]
click at [171, 287] on button "button" at bounding box center [163, 280] width 15 height 13
click at [461, 247] on button at bounding box center [458, 245] width 6 height 2
type input "*******"
click at [556, 241] on div "Professional Blue Clean and professional Modern Dark Sleek dark interface Warm …" at bounding box center [515, 229] width 718 height 24
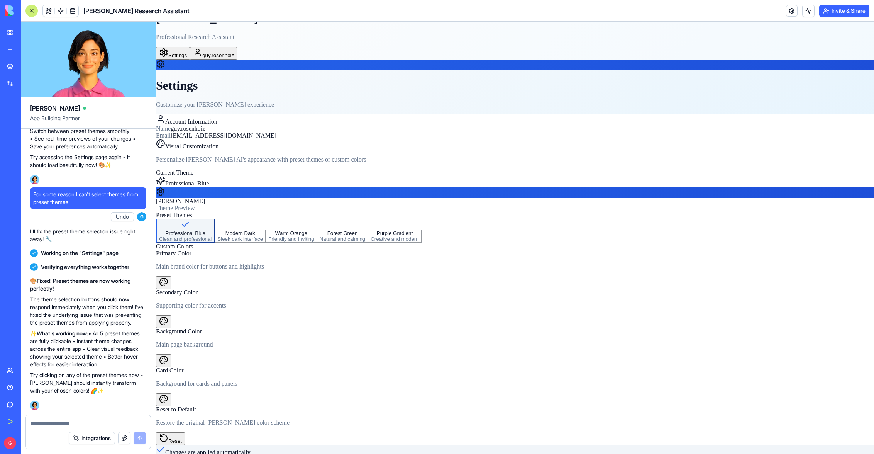
scroll to position [0, 0]
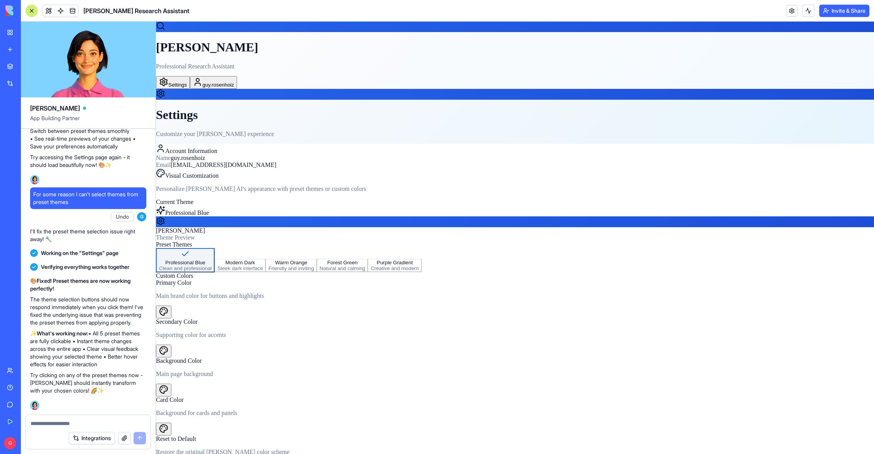
click at [263, 265] on div "Modern Dark" at bounding box center [240, 263] width 46 height 6
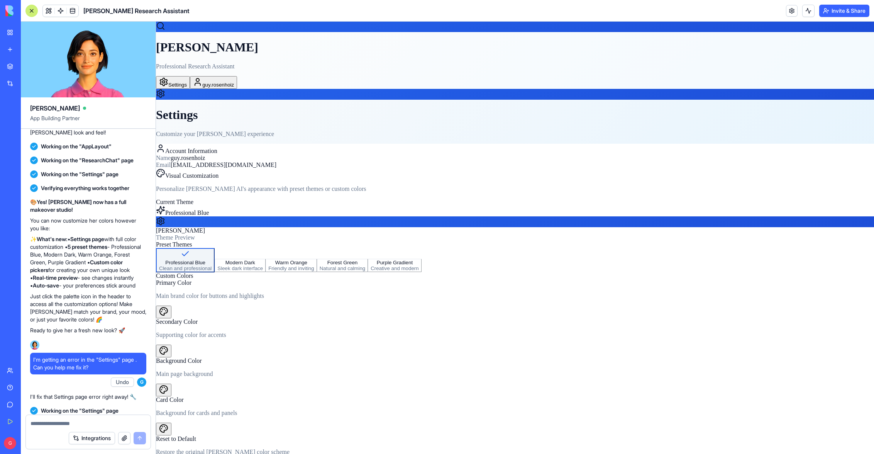
scroll to position [119, 0]
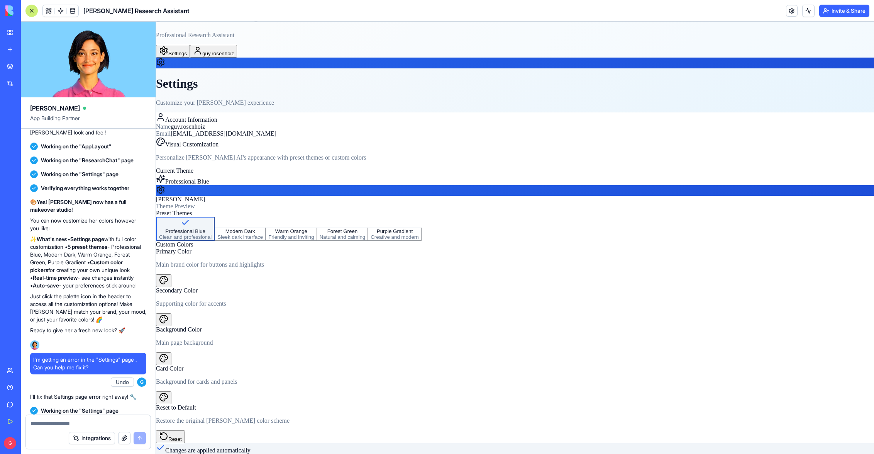
click at [182, 436] on span "Reset" at bounding box center [175, 439] width 14 height 6
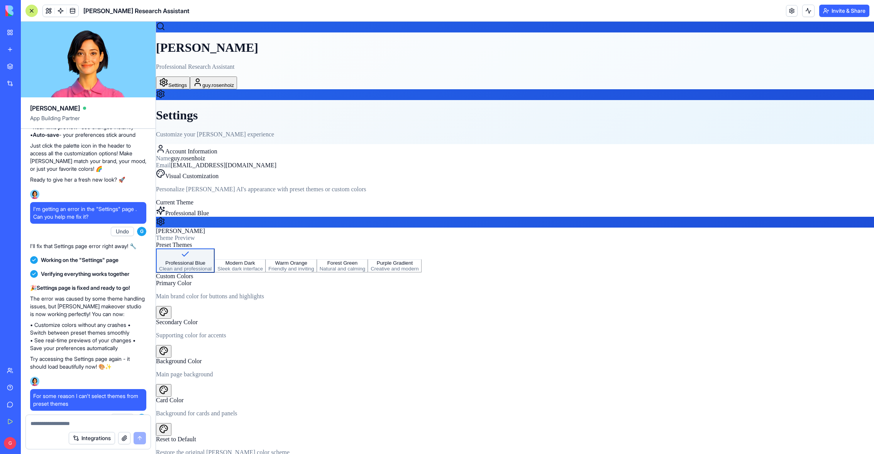
scroll to position [1551, 0]
